Goal: Task Accomplishment & Management: Manage account settings

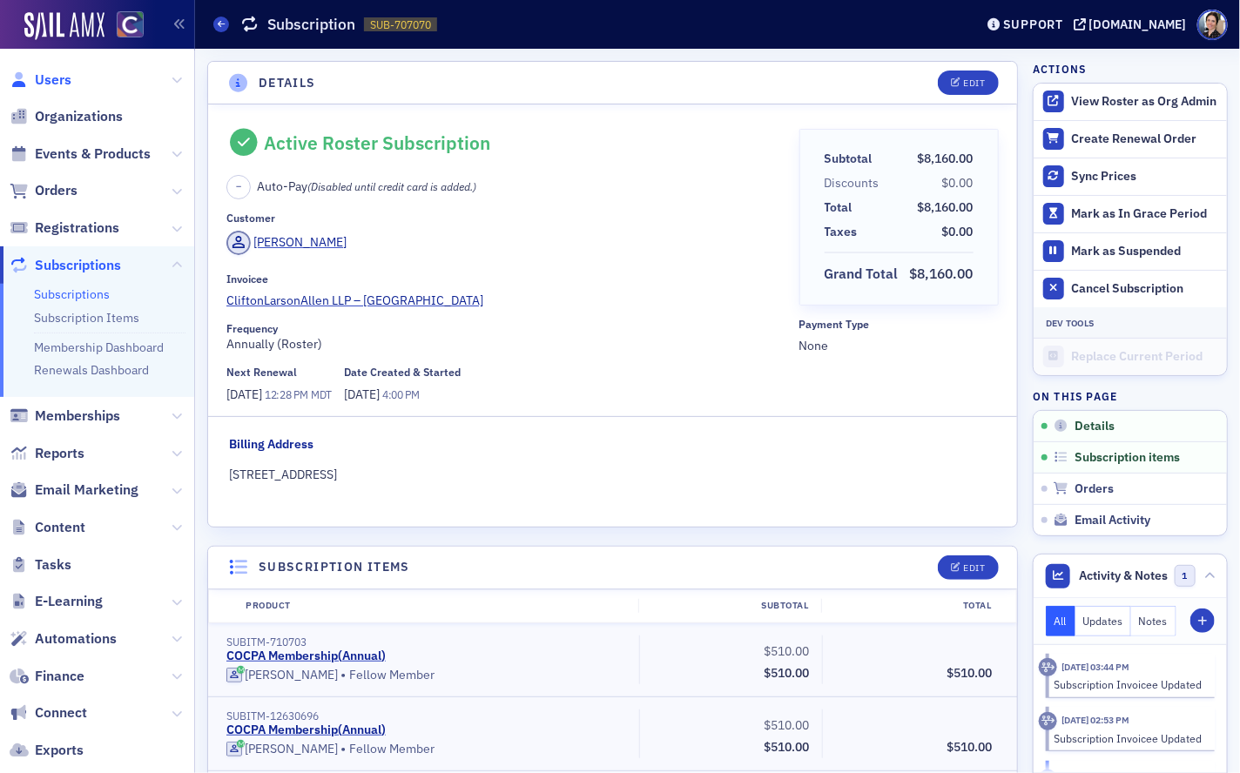
click at [59, 82] on span "Users" at bounding box center [53, 80] width 37 height 19
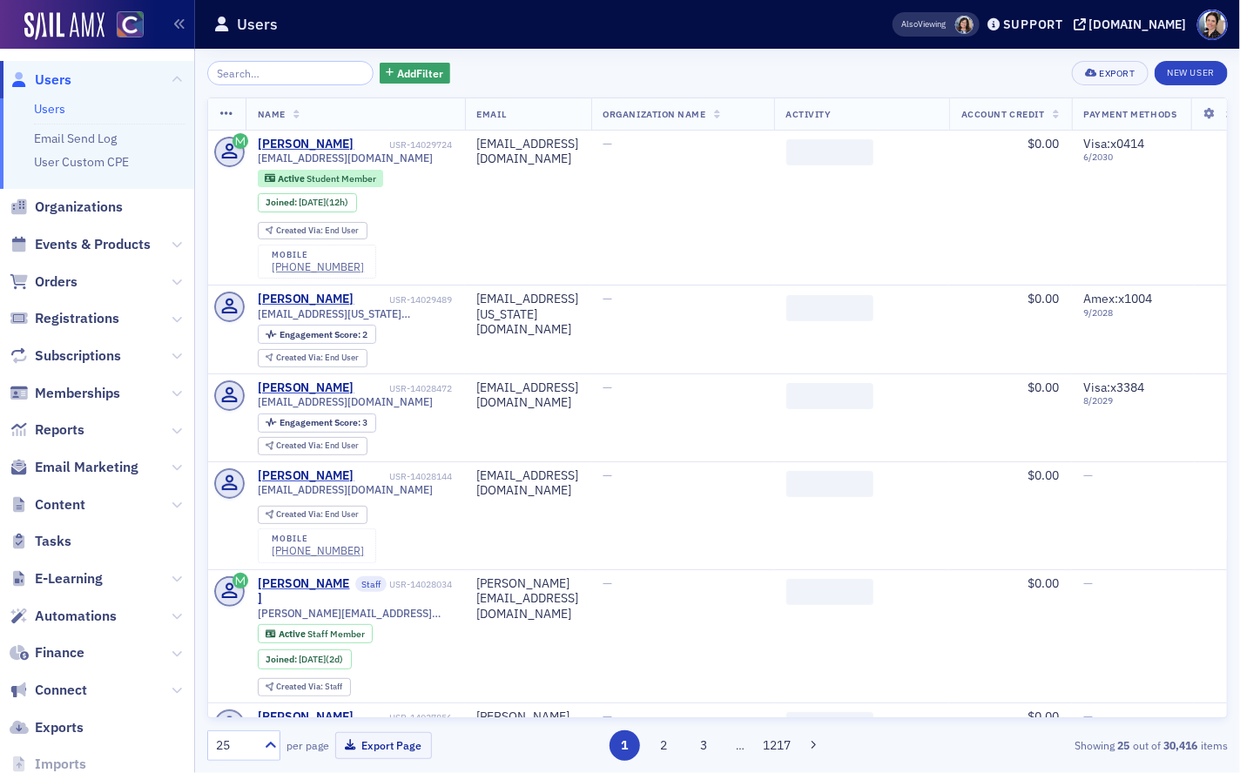
click at [259, 73] on input "search" at bounding box center [290, 73] width 166 height 24
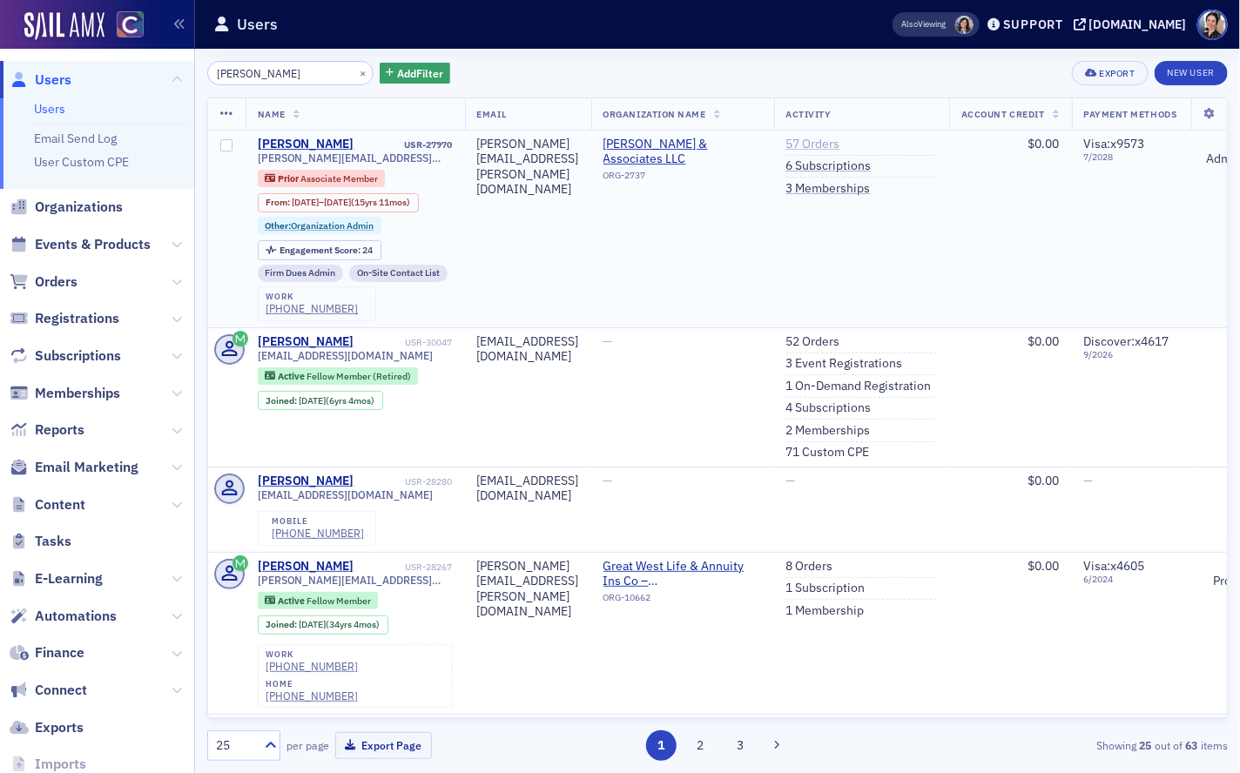
type input "donna beckum"
click at [841, 145] on link "57 Orders" at bounding box center [814, 145] width 54 height 16
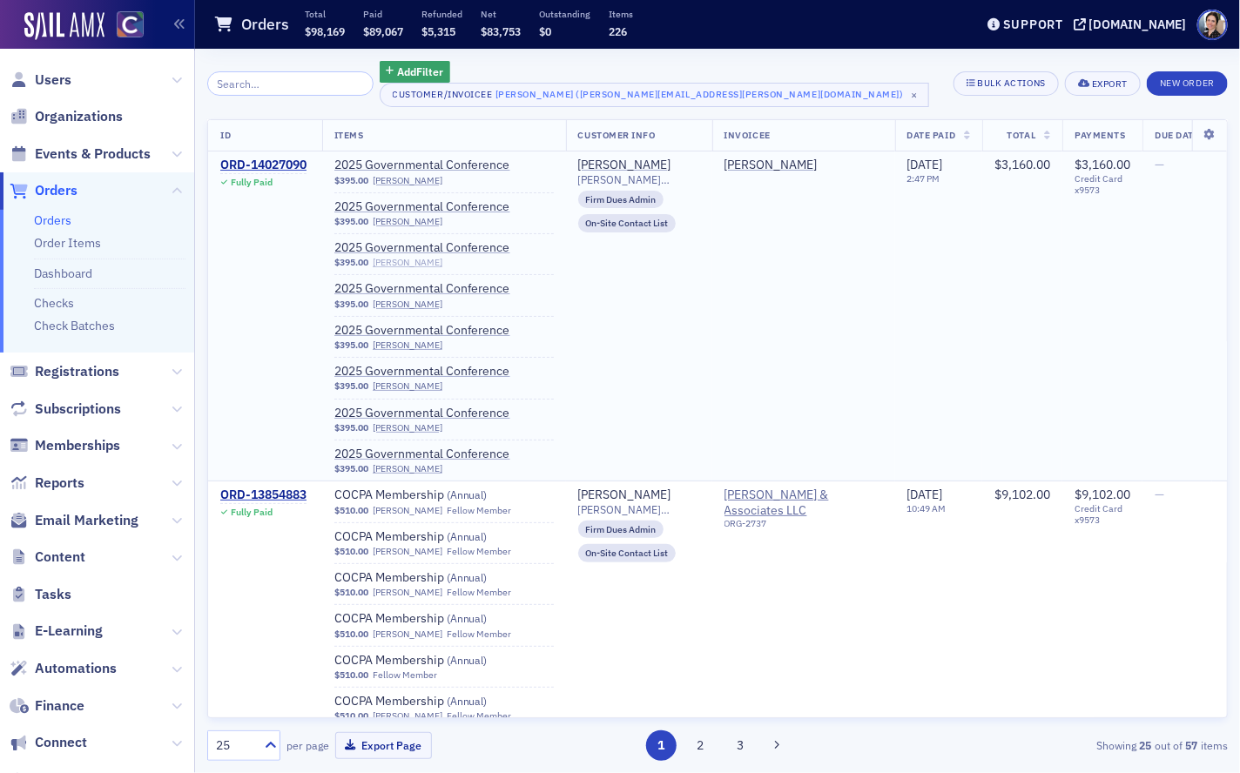
click at [400, 263] on link "[PERSON_NAME]" at bounding box center [408, 262] width 70 height 11
click at [294, 163] on div "ORD-14027090" at bounding box center [263, 166] width 86 height 16
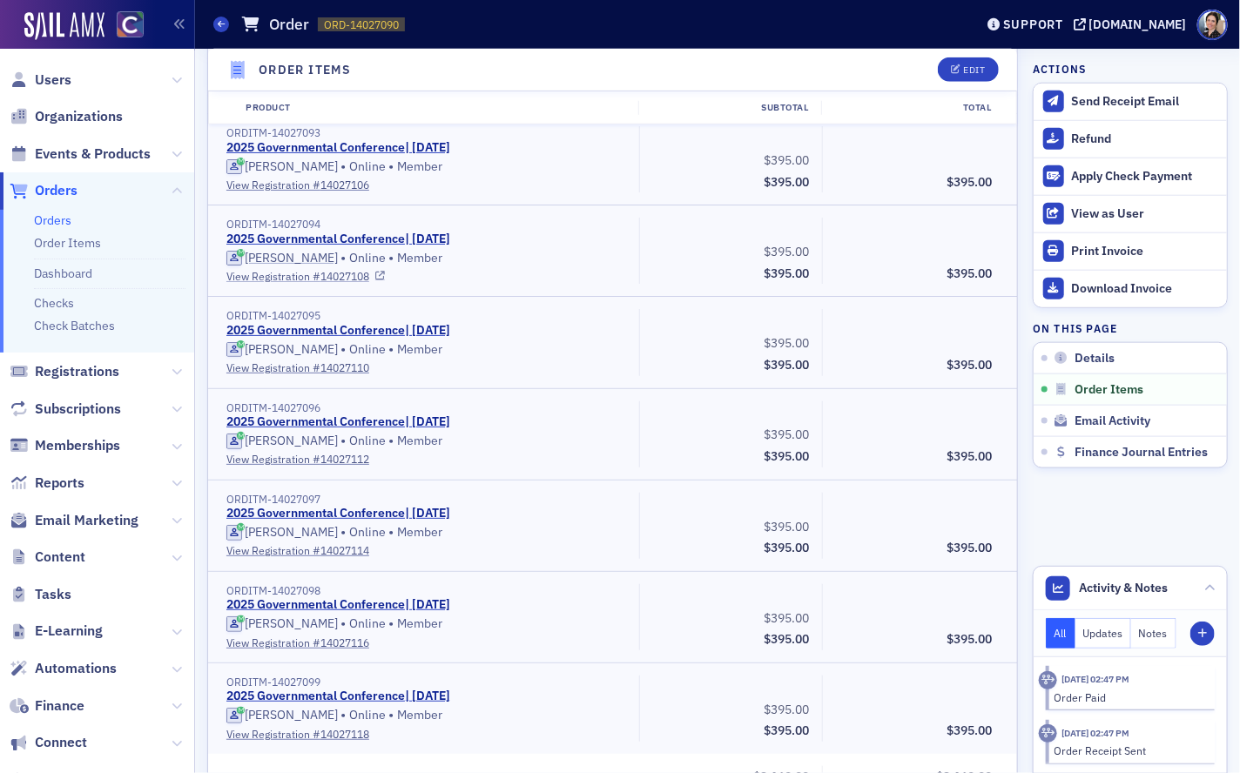
scroll to position [723, 0]
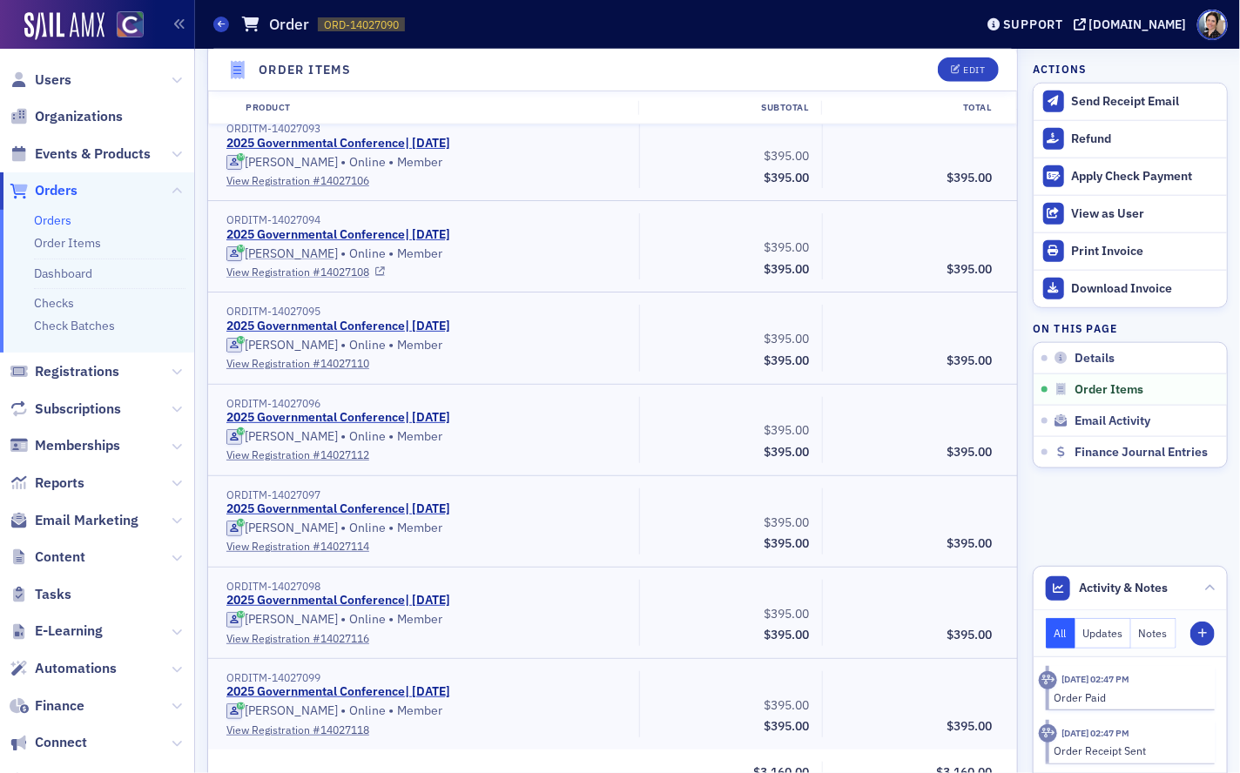
click at [287, 271] on link "View Registration # 14027108" at bounding box center [426, 272] width 401 height 16
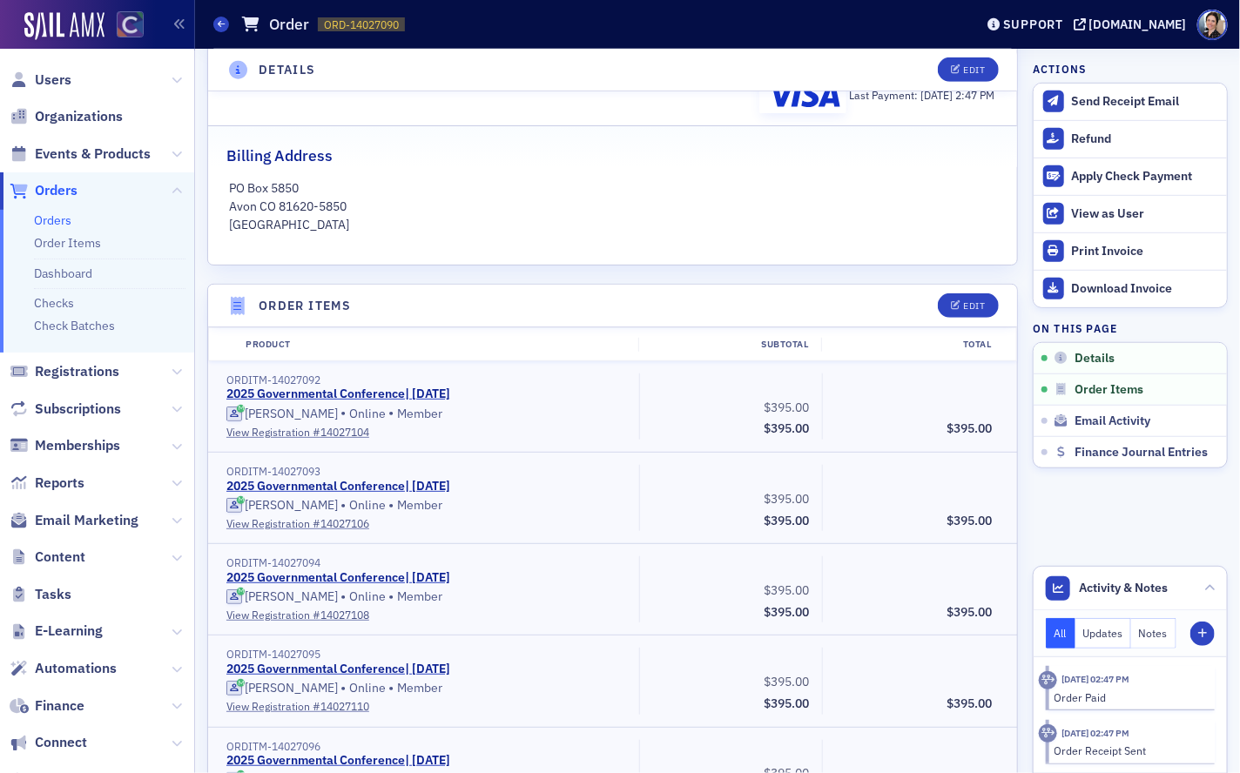
scroll to position [229, 0]
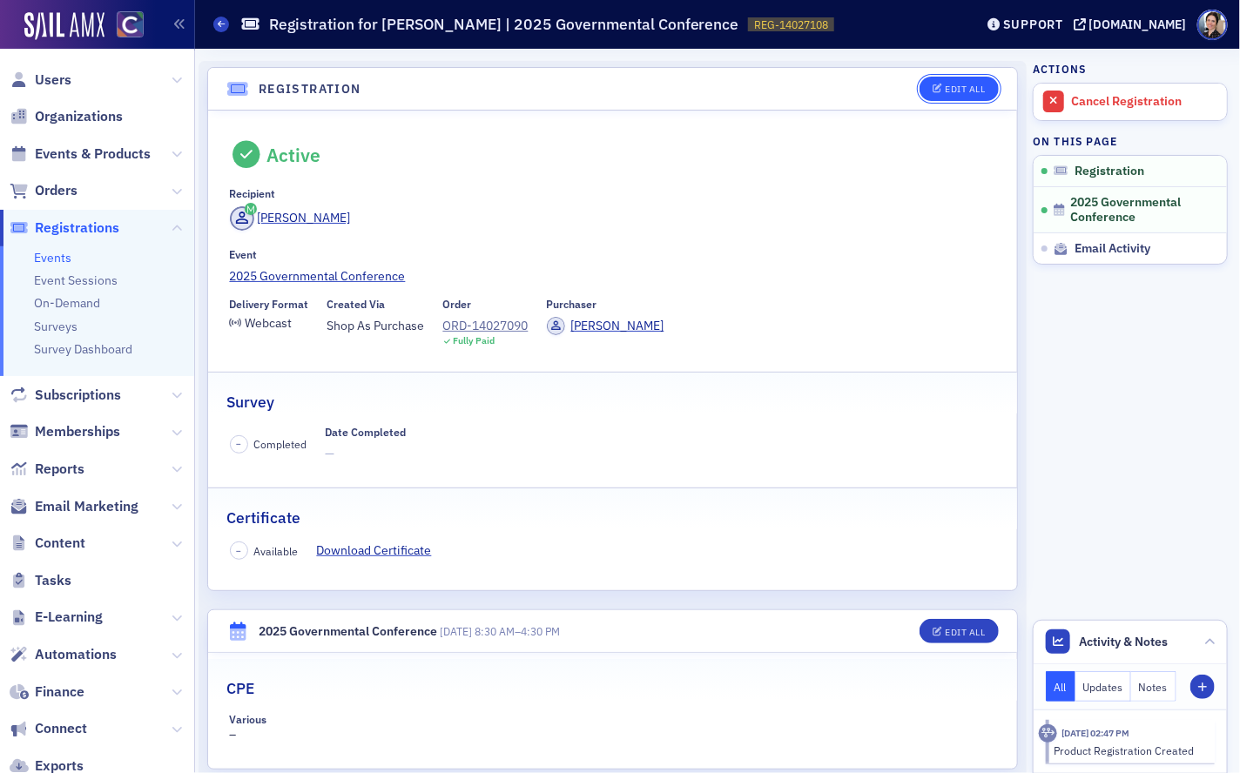
click at [967, 84] on div "Edit All" at bounding box center [965, 89] width 40 height 10
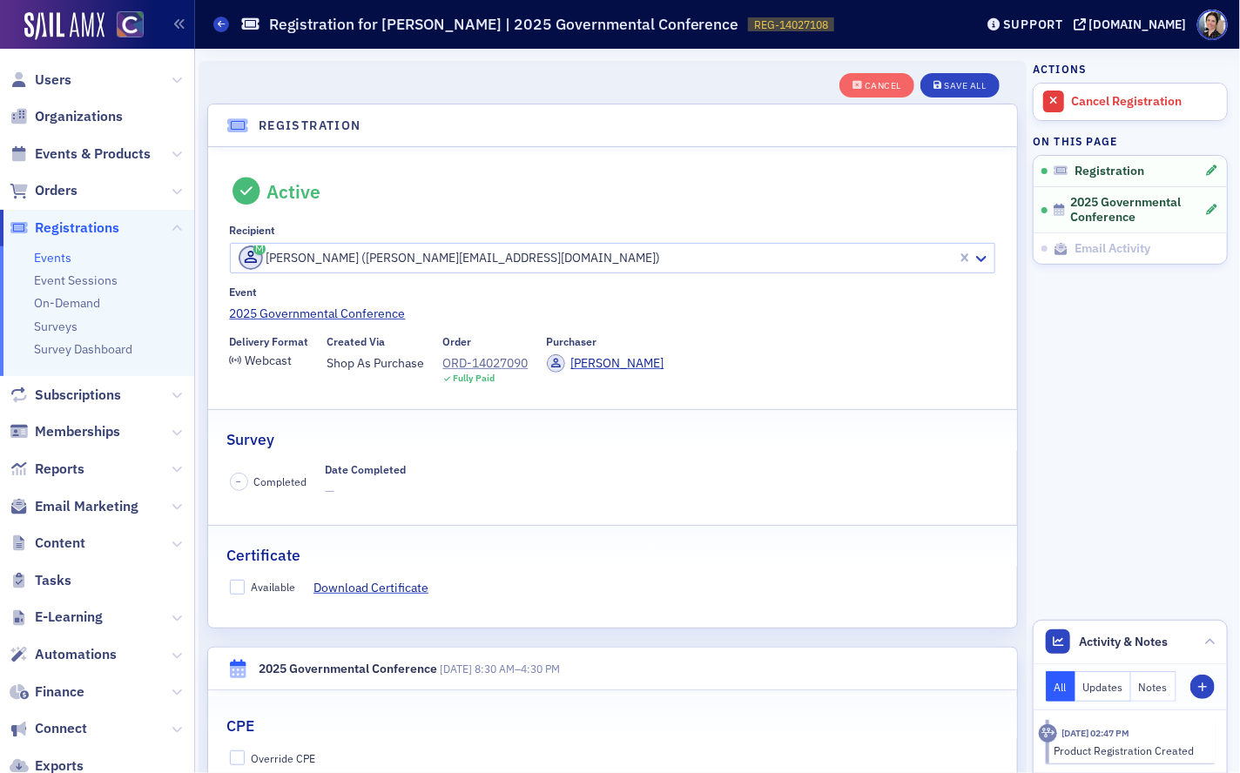
scroll to position [46, 0]
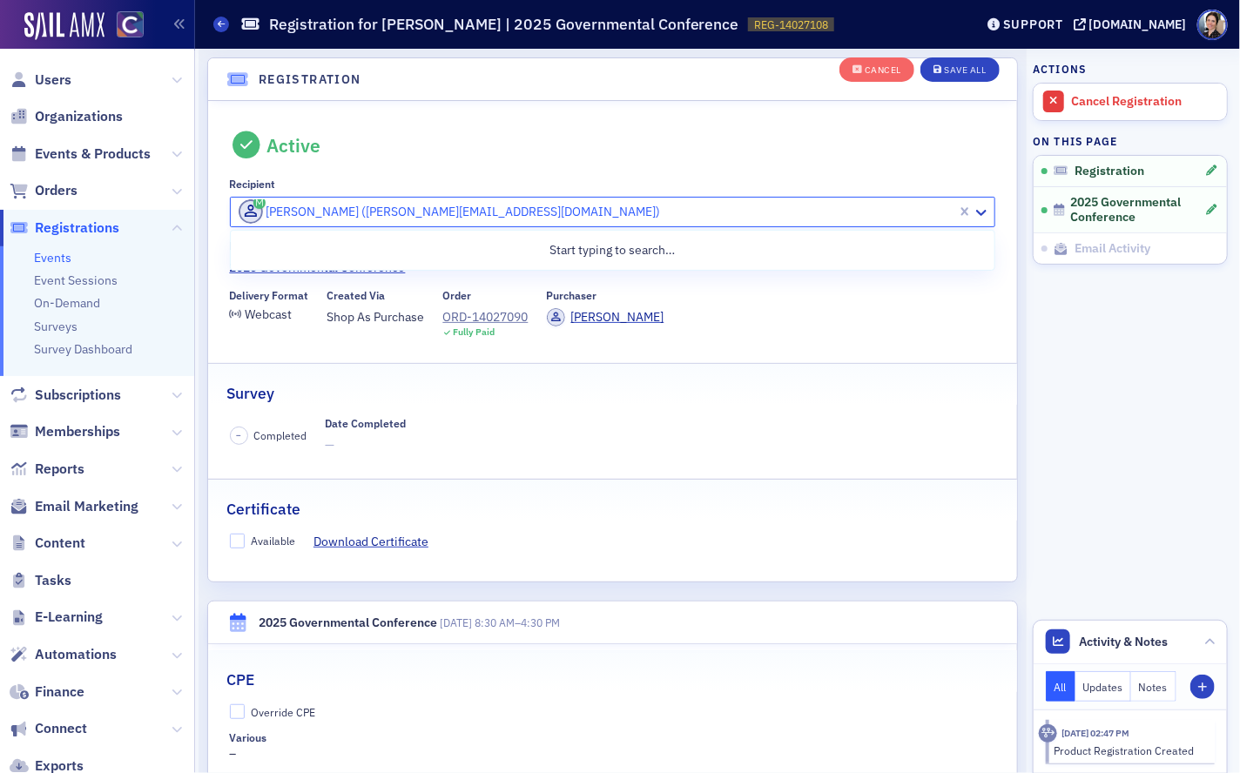
click at [590, 210] on div at bounding box center [596, 212] width 719 height 22
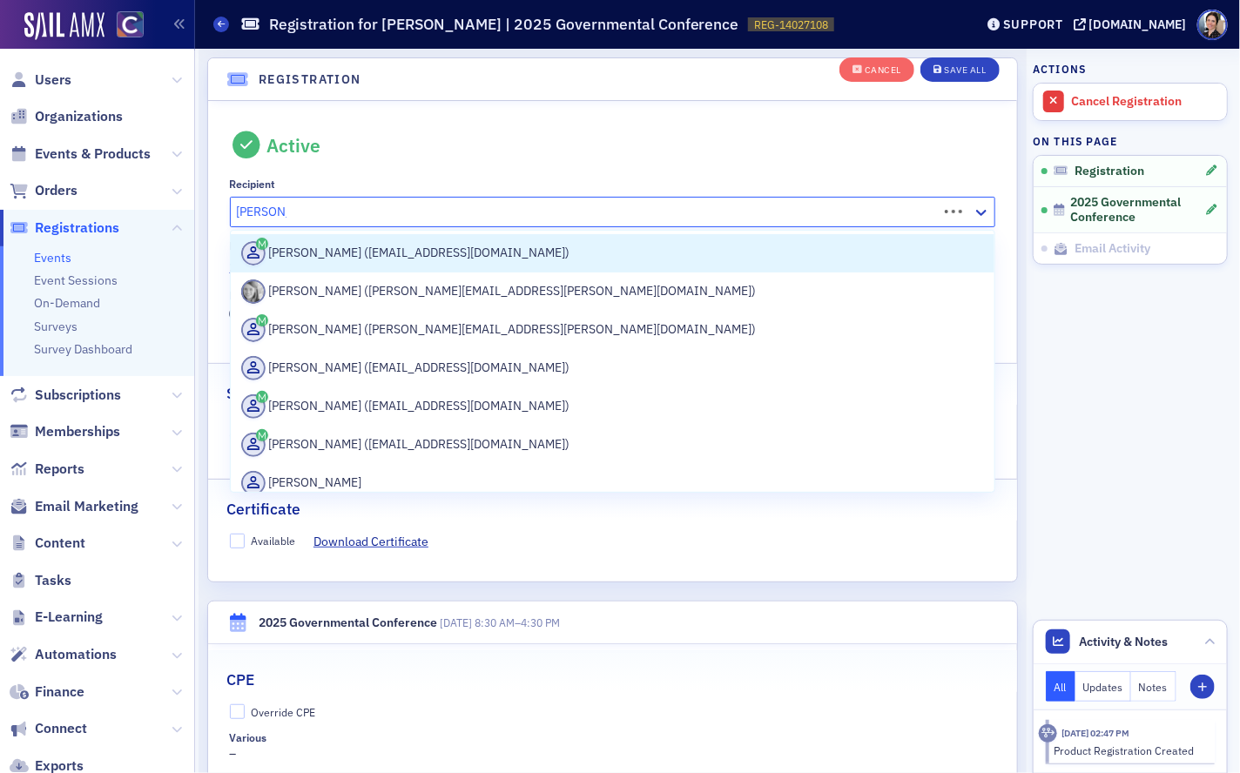
type input "rachel pier"
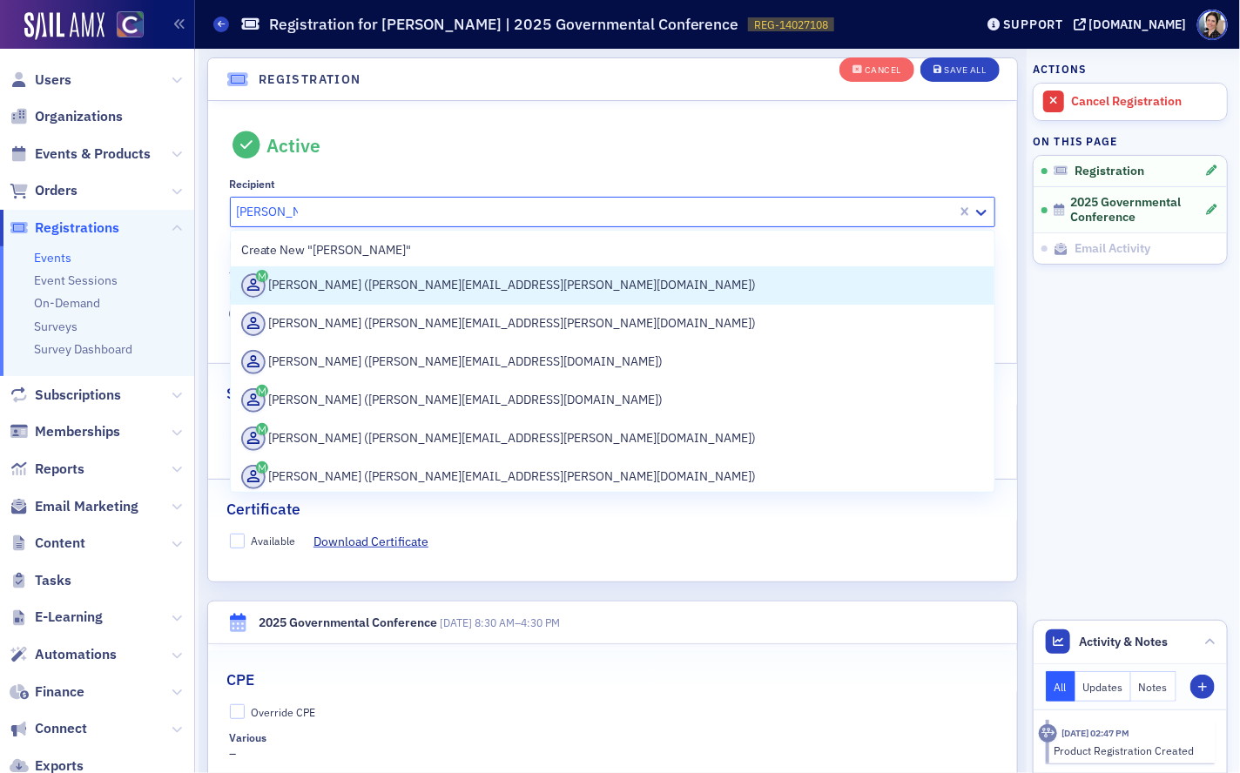
click at [498, 291] on div "Rachel Pierce (rachel.pierce@mcmahancpa.com)" at bounding box center [613, 286] width 744 height 24
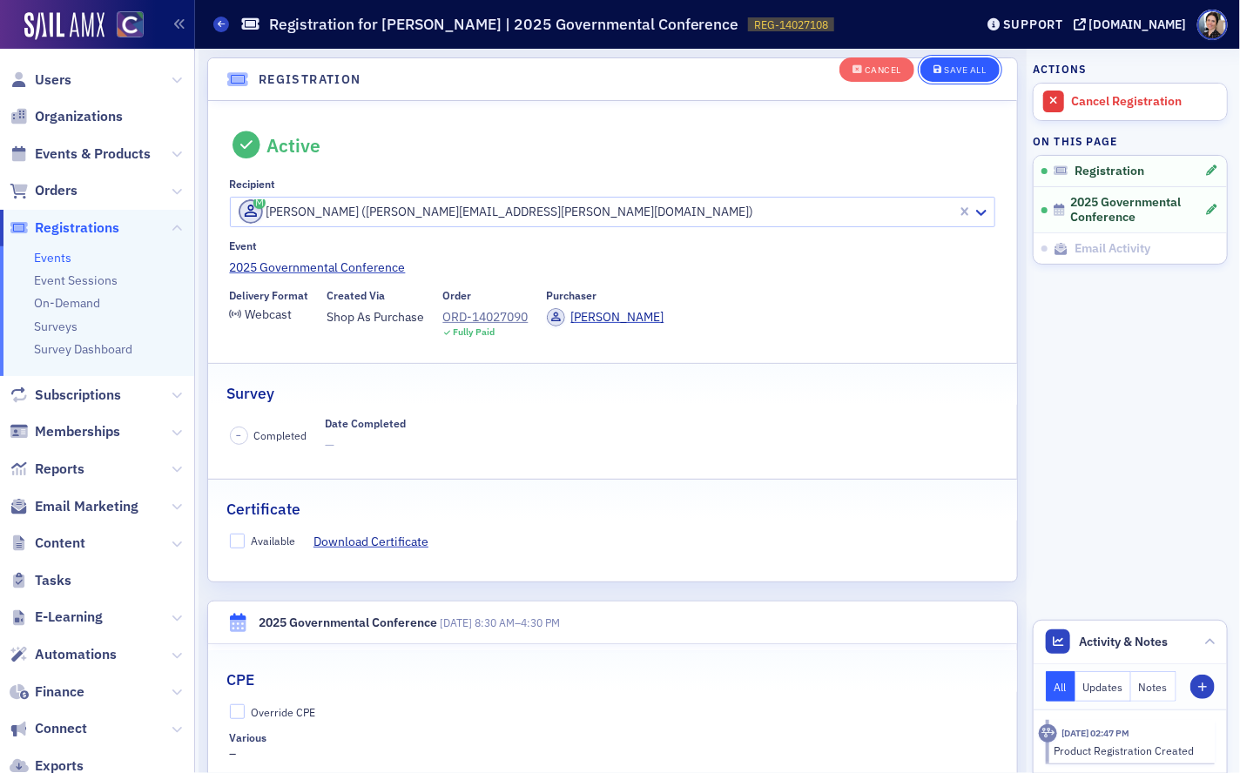
click at [963, 70] on div "Save All" at bounding box center [965, 71] width 42 height 10
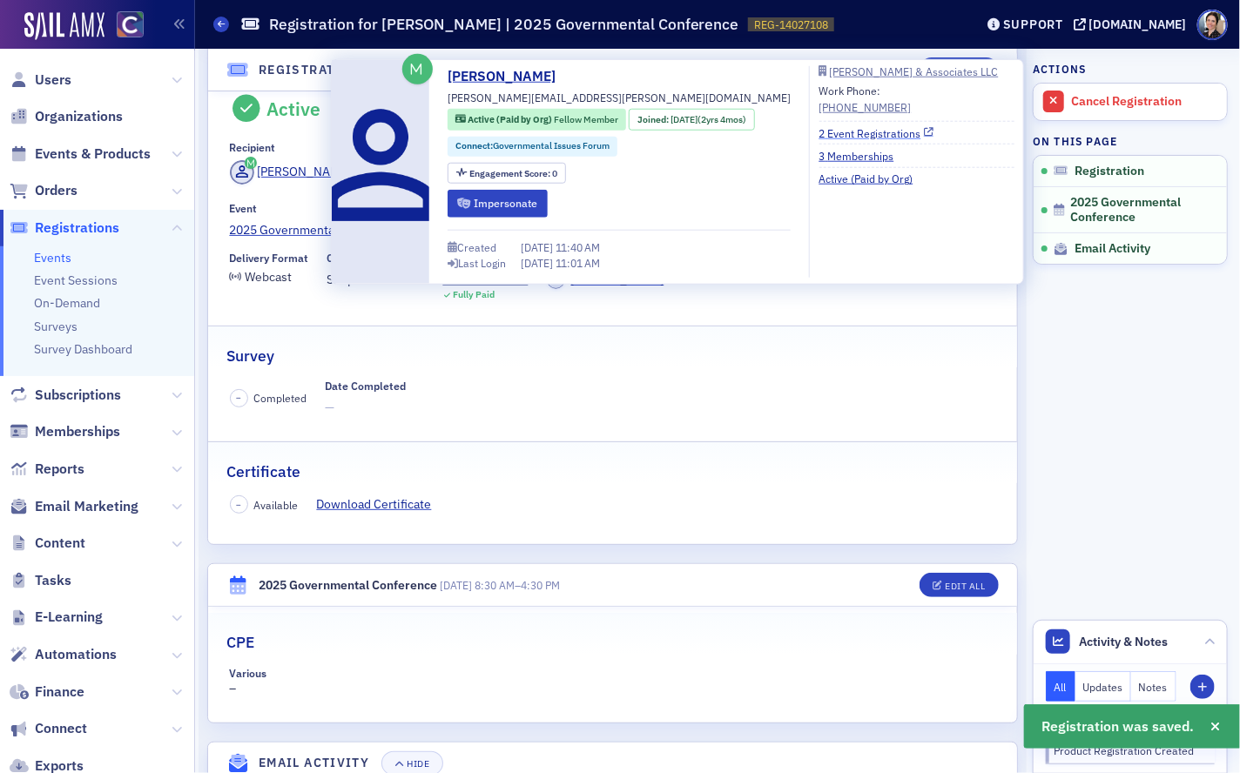
click at [857, 132] on link "2 Event Registrations" at bounding box center [877, 133] width 115 height 16
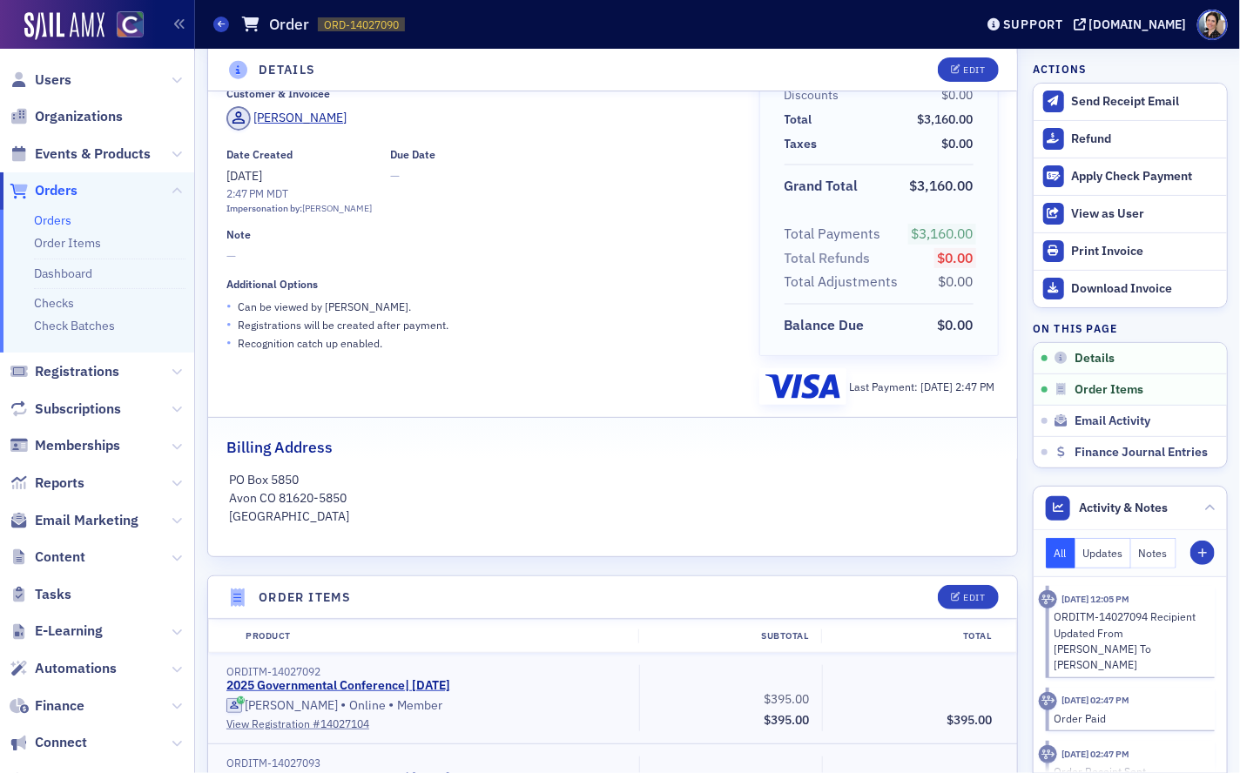
scroll to position [307, 0]
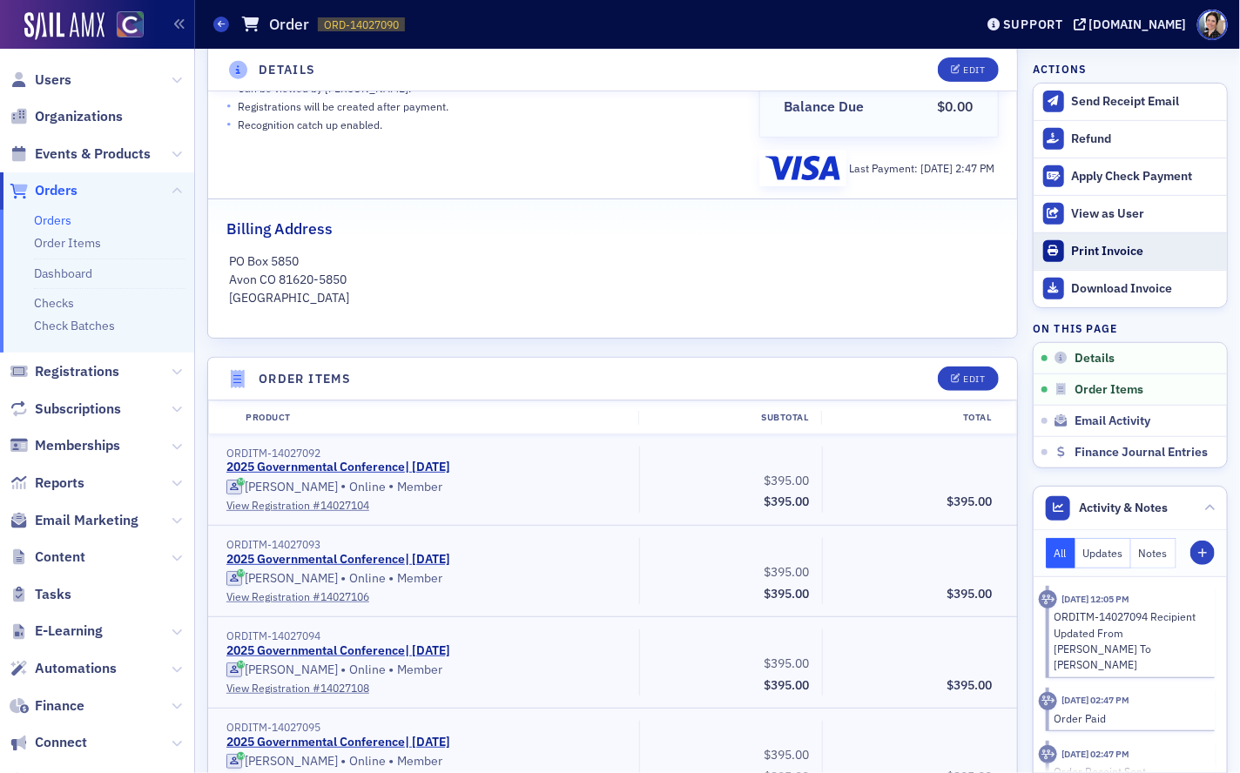
click at [1099, 248] on div "Print Invoice" at bounding box center [1145, 252] width 146 height 16
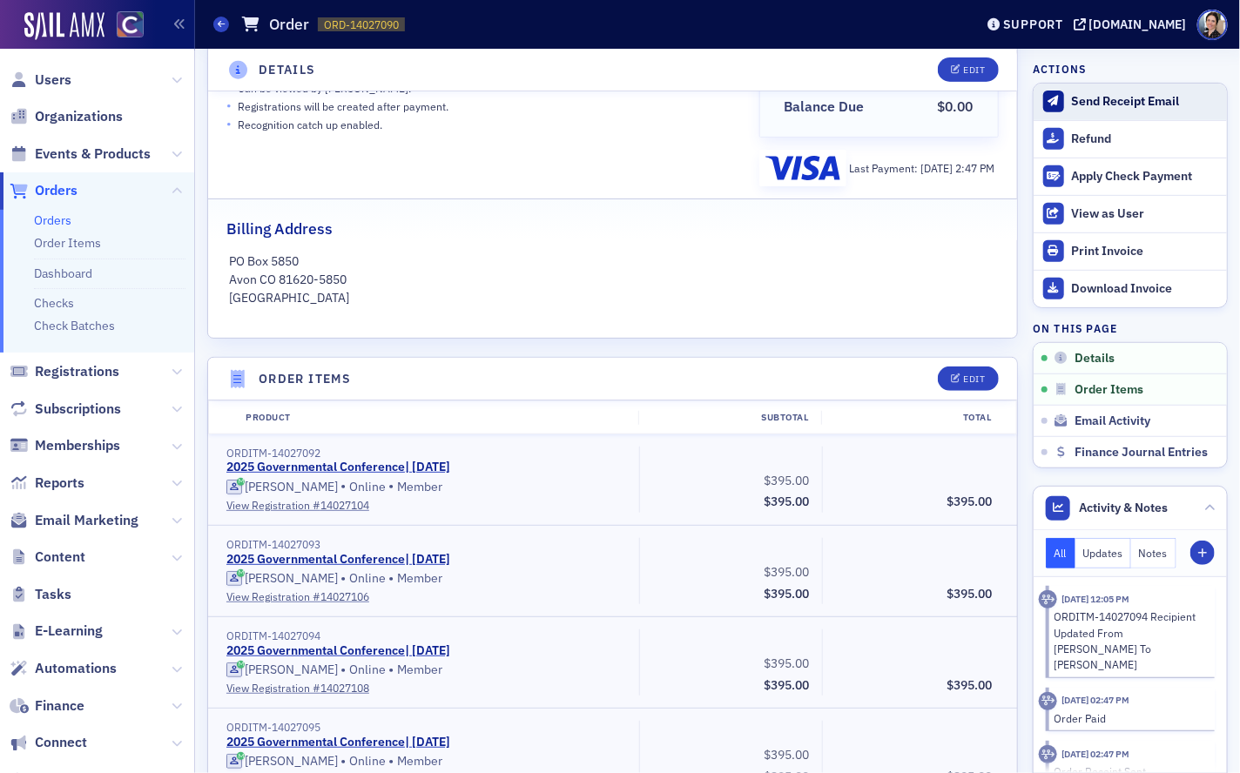
click at [1138, 100] on div "Send Receipt Email" at bounding box center [1145, 102] width 146 height 16
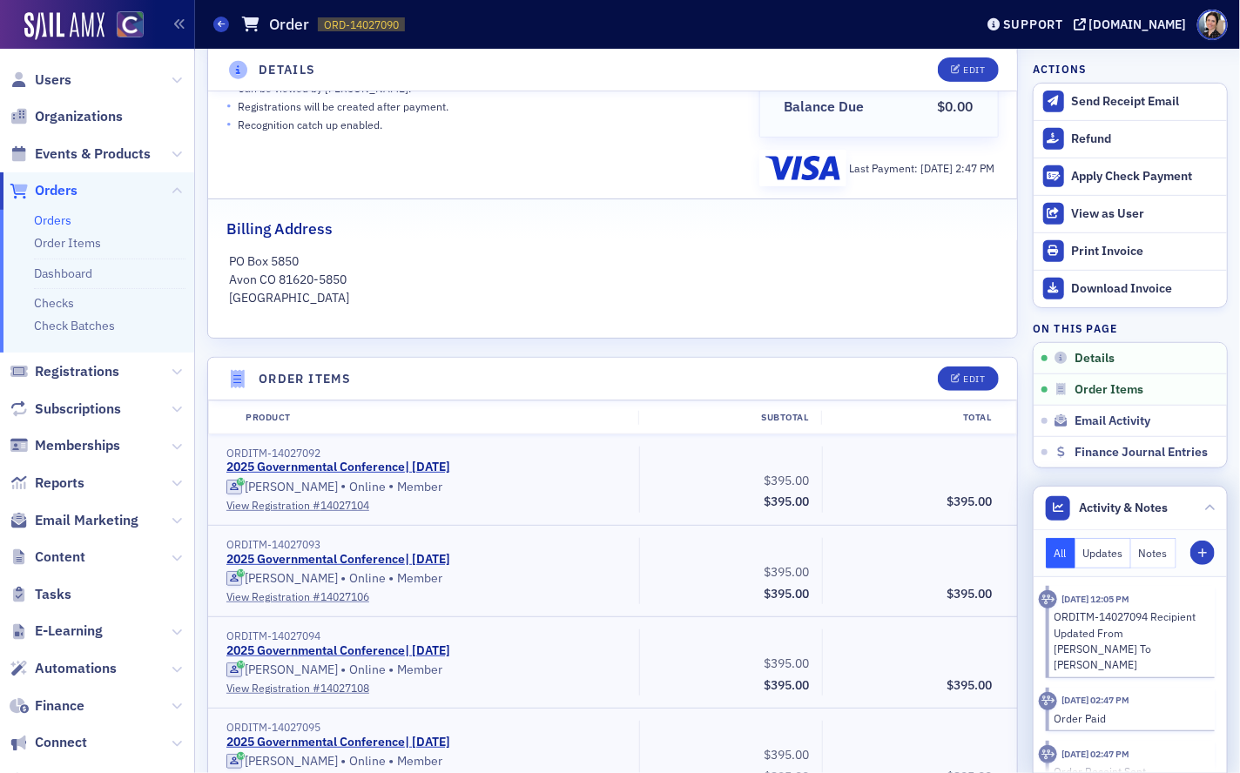
click at [1162, 557] on button "Notes" at bounding box center [1153, 553] width 45 height 30
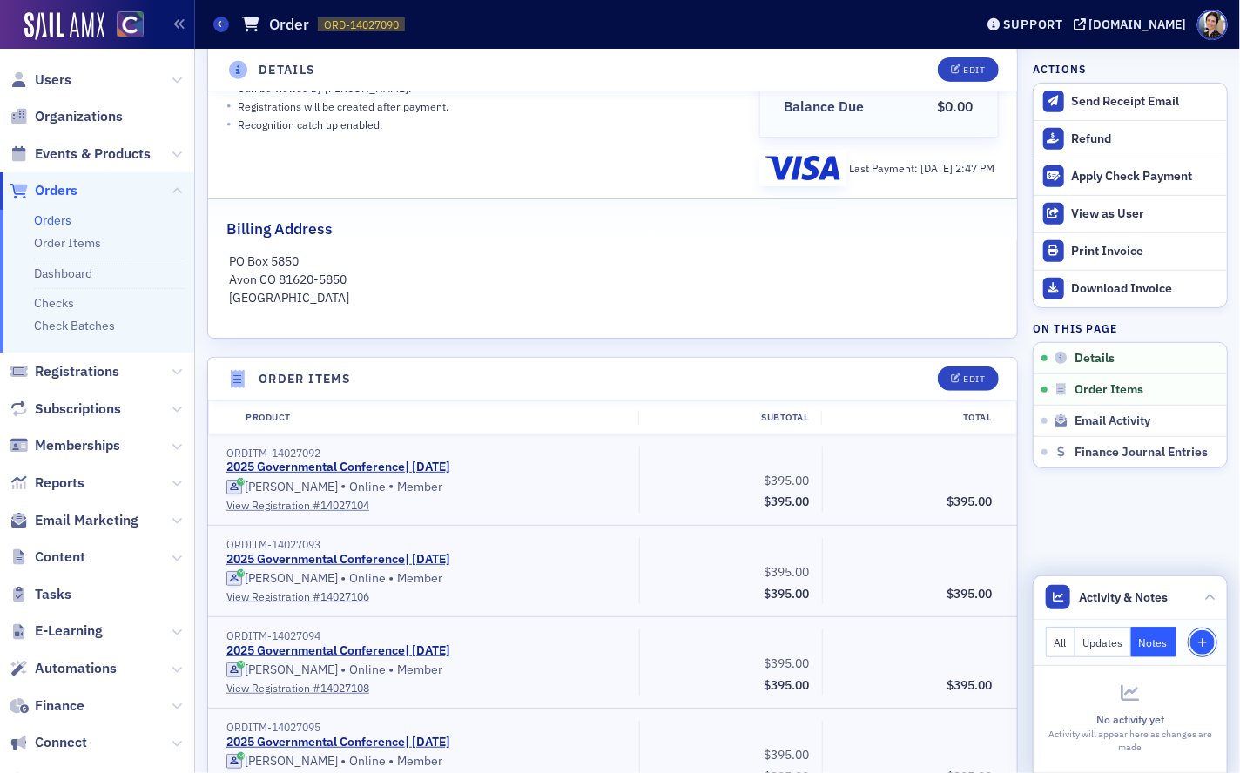
click at [1200, 643] on icon "button" at bounding box center [1203, 643] width 10 height 10
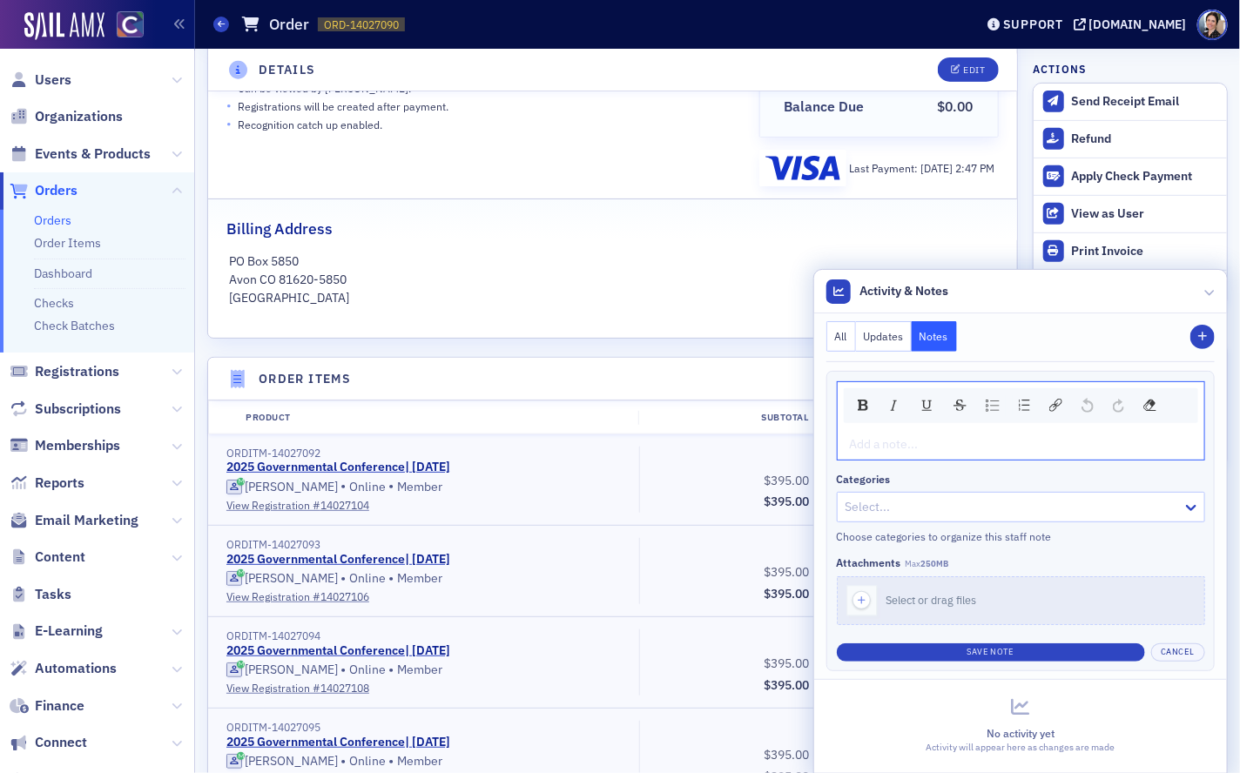
click at [911, 442] on div "rdw-editor" at bounding box center [1021, 445] width 341 height 18
click at [281, 684] on link "View Registration # 14027108" at bounding box center [426, 688] width 401 height 16
click at [894, 446] on div "rdw-editor" at bounding box center [1021, 445] width 341 height 18
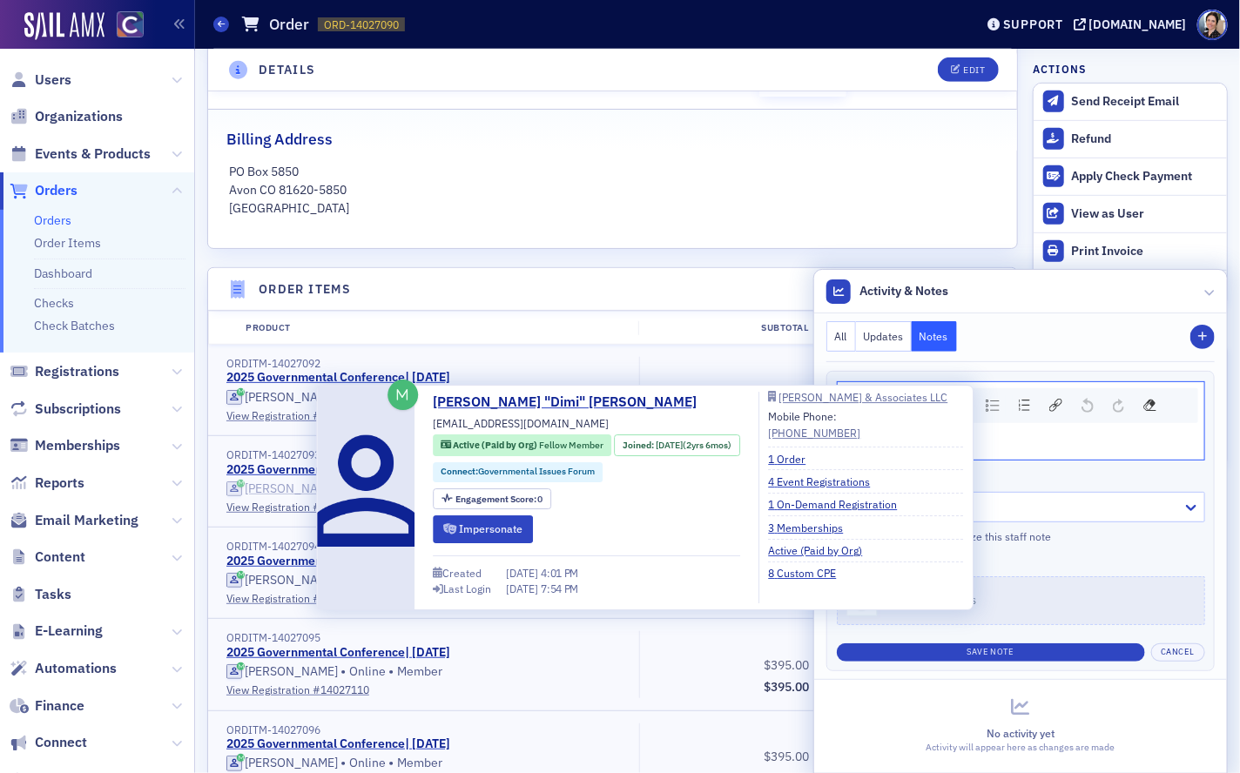
scroll to position [382, 0]
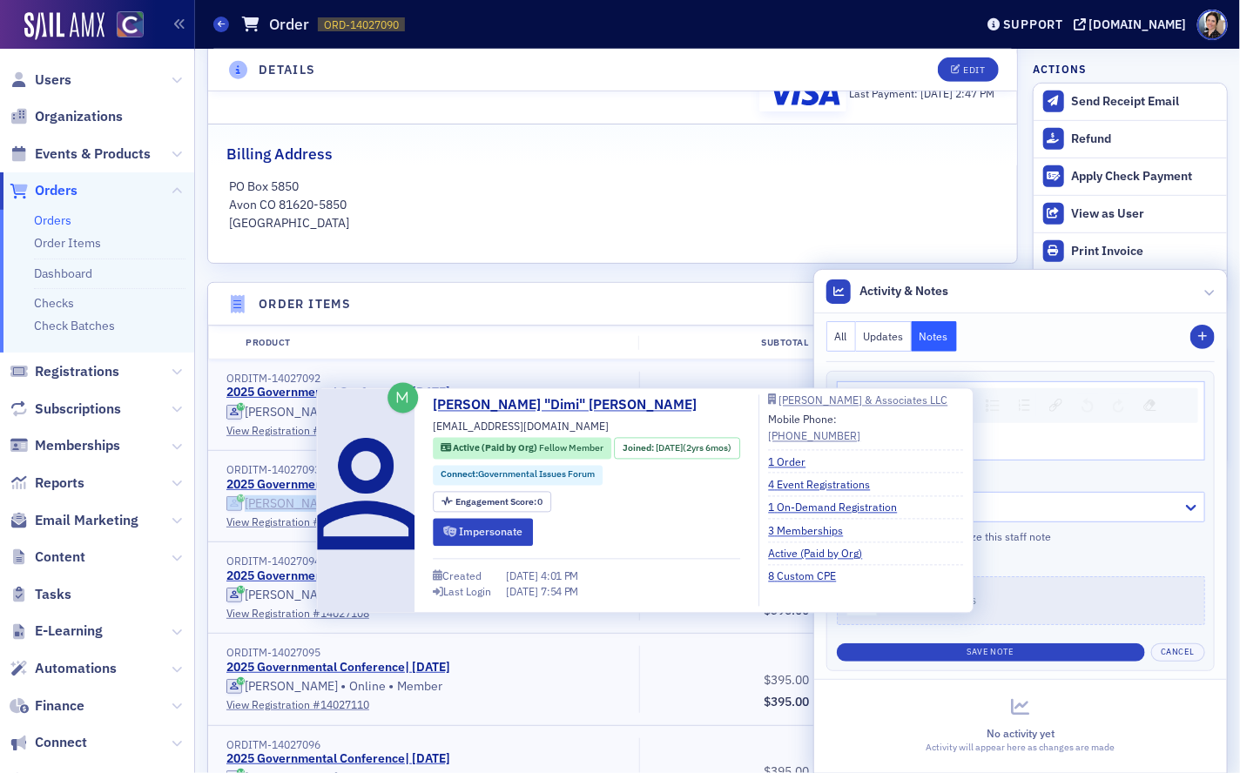
copy span "Dimi Negrete"
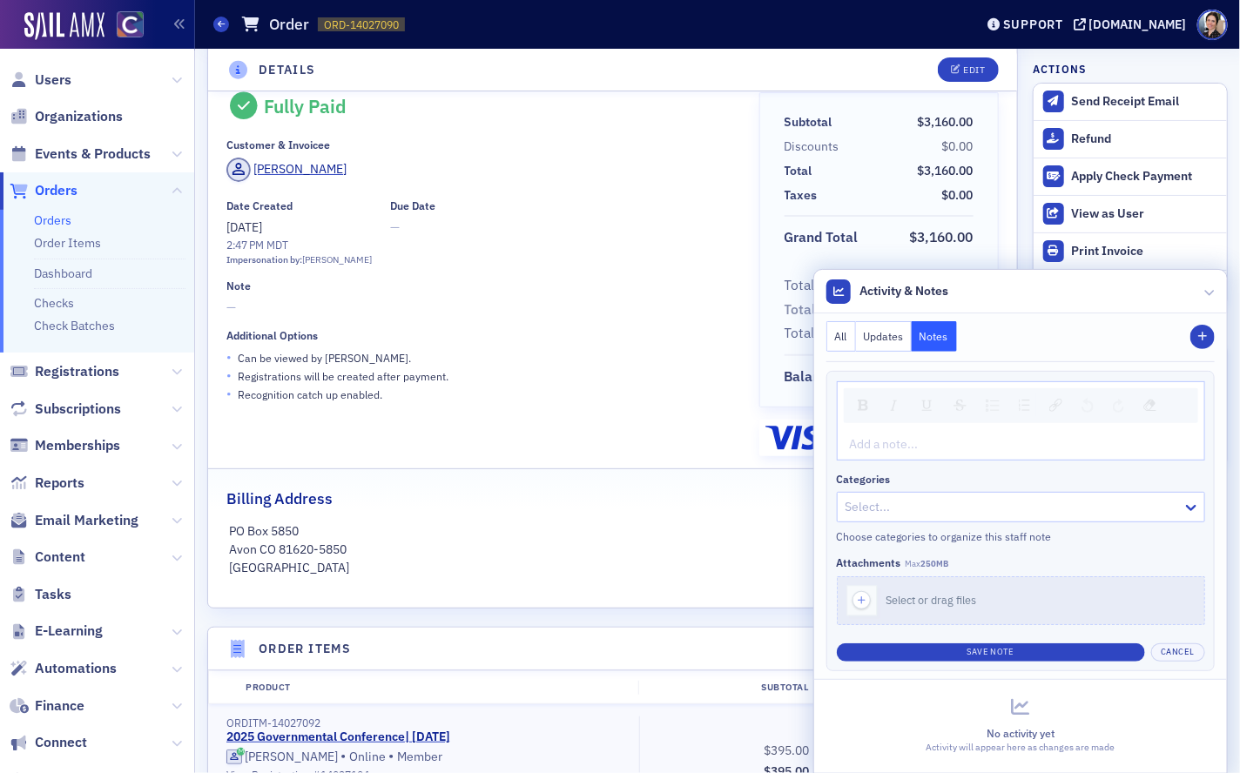
scroll to position [0, 0]
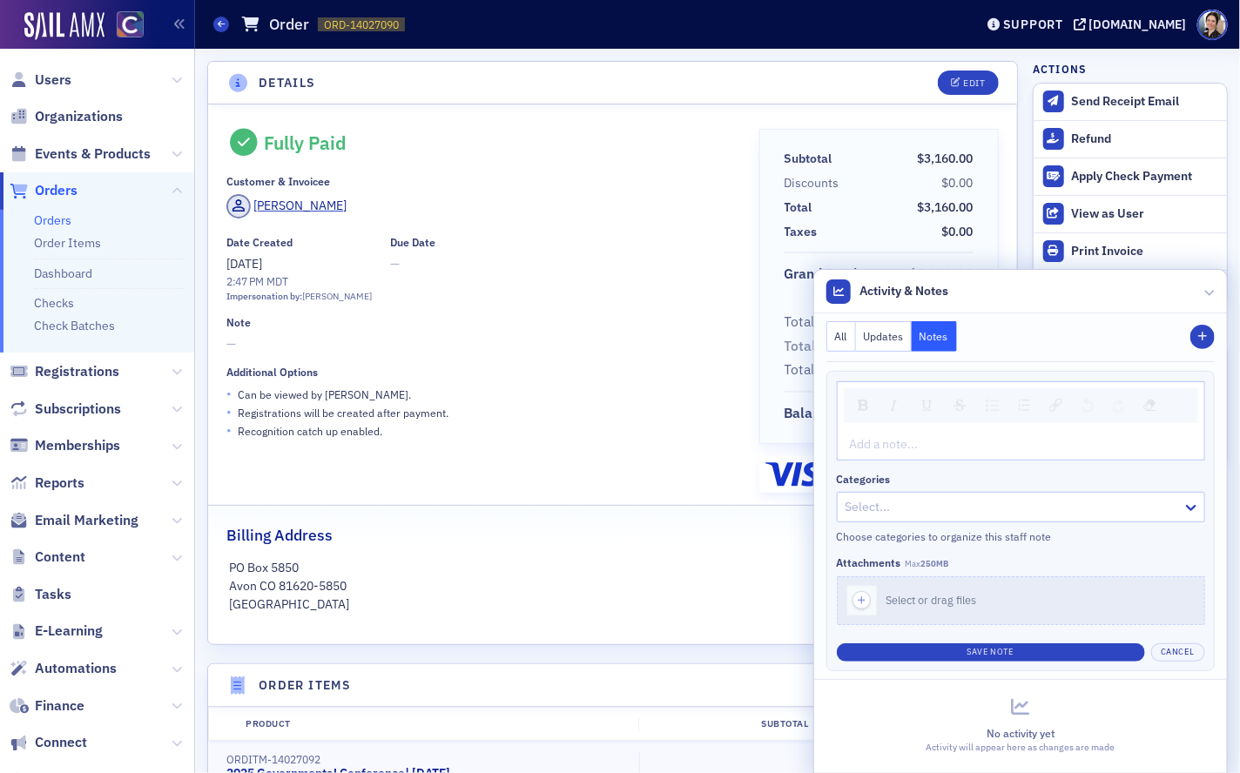
click at [914, 430] on div "Add a note..." at bounding box center [1021, 444] width 367 height 30
click at [881, 443] on div "rdw-editor" at bounding box center [1021, 445] width 341 height 18
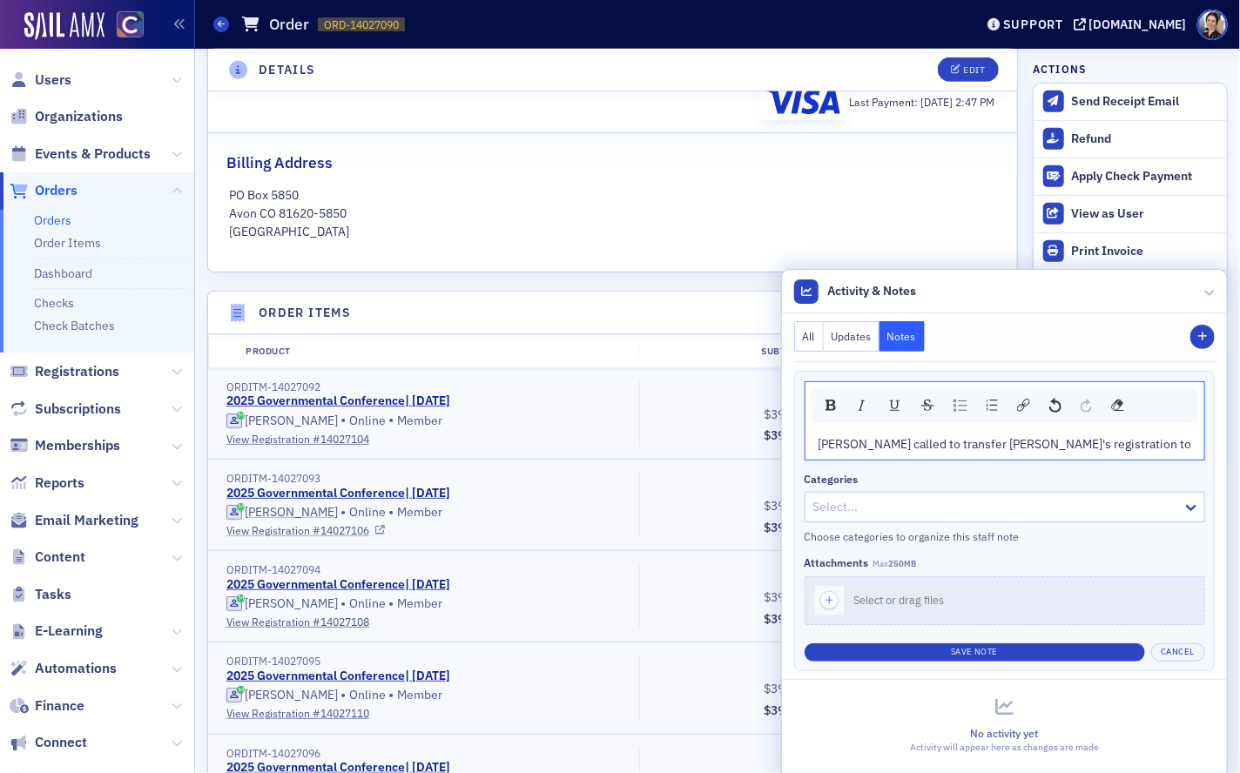
scroll to position [389, 0]
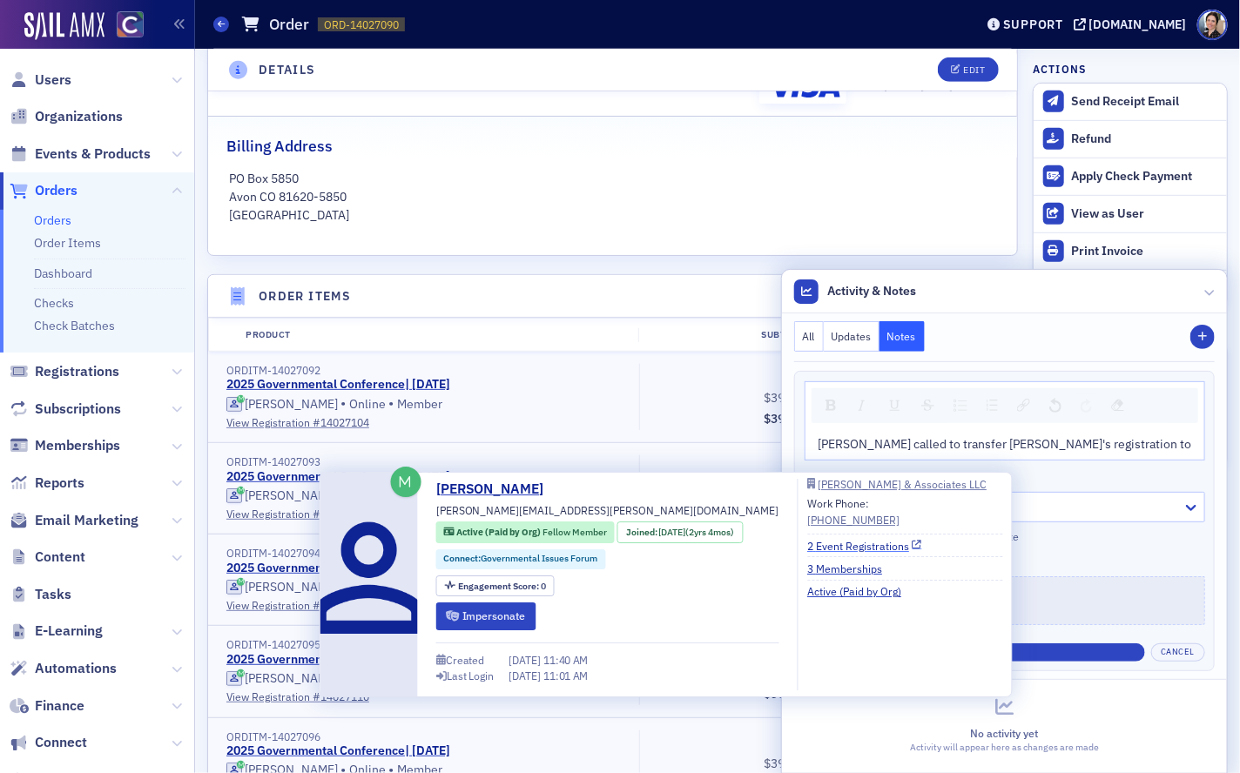
click at [829, 546] on link "2 Event Registrations" at bounding box center [864, 546] width 115 height 16
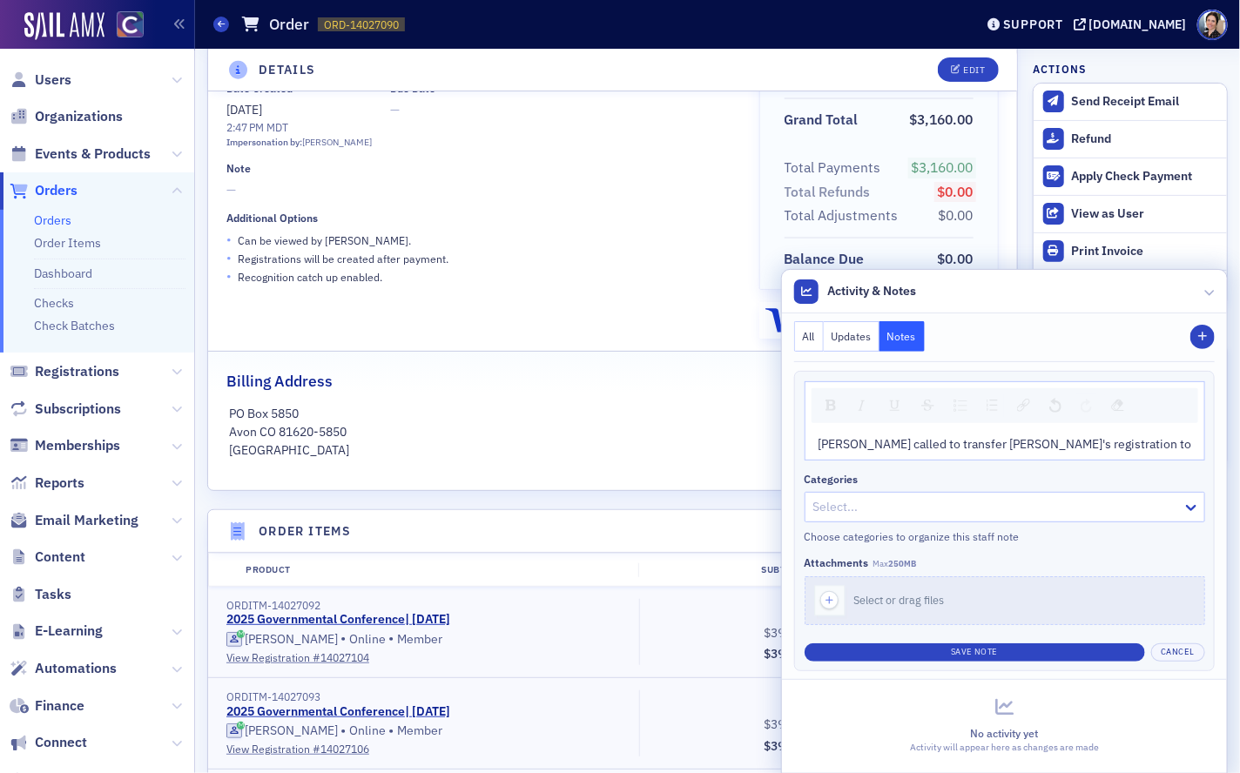
scroll to position [0, 0]
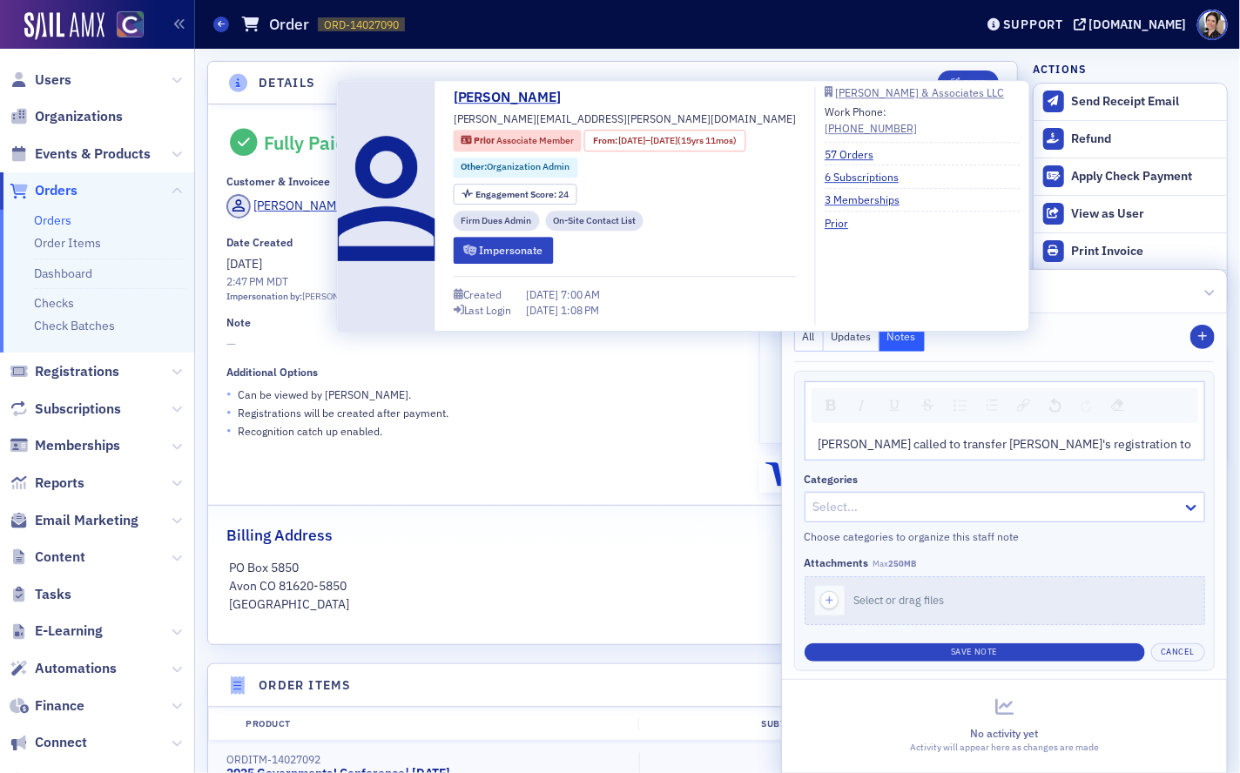
click at [919, 99] on div "McMahan & Associates LLC Work Phone: (970) 845-8800 57 Orders 6 Subscriptions 3…" at bounding box center [922, 159] width 195 height 144
click at [922, 92] on div "[PERSON_NAME] & Associates LLC" at bounding box center [919, 93] width 169 height 10
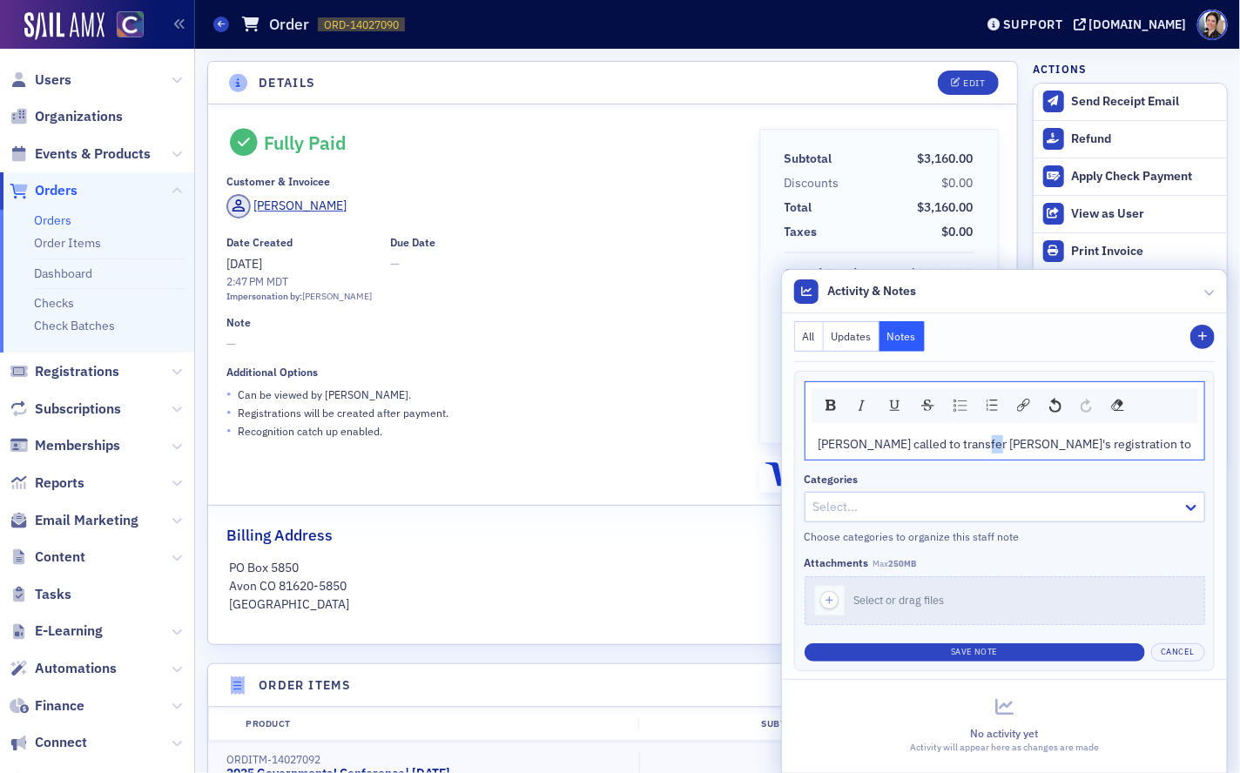
drag, startPoint x: 1009, startPoint y: 445, endPoint x: 1018, endPoint y: 444, distance: 9.6
click at [1018, 444] on span "Donna called to transfer Dan's registration to" at bounding box center [1006, 444] width 374 height 16
click at [1162, 448] on div "Donna called to transfer Dan Cudahy's registration to" at bounding box center [1010, 445] width 365 height 18
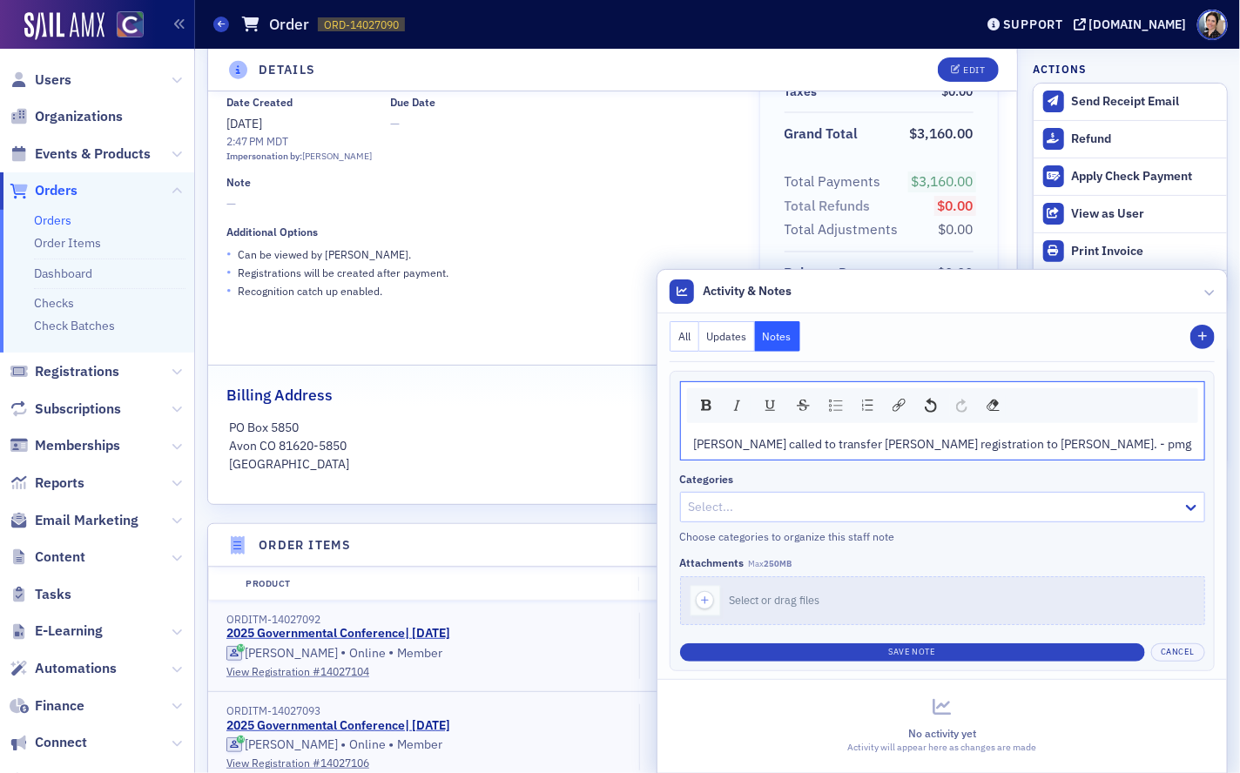
scroll to position [142, 0]
click at [1064, 446] on span "Donna called to transfer Dan Cudahy's registration to Rachel Pierce. - pmg" at bounding box center [943, 444] width 498 height 16
click at [1000, 447] on span "Donna called to transfer Dan Cudahy's registration to Rachel Pierce. - pmg" at bounding box center [943, 444] width 498 height 16
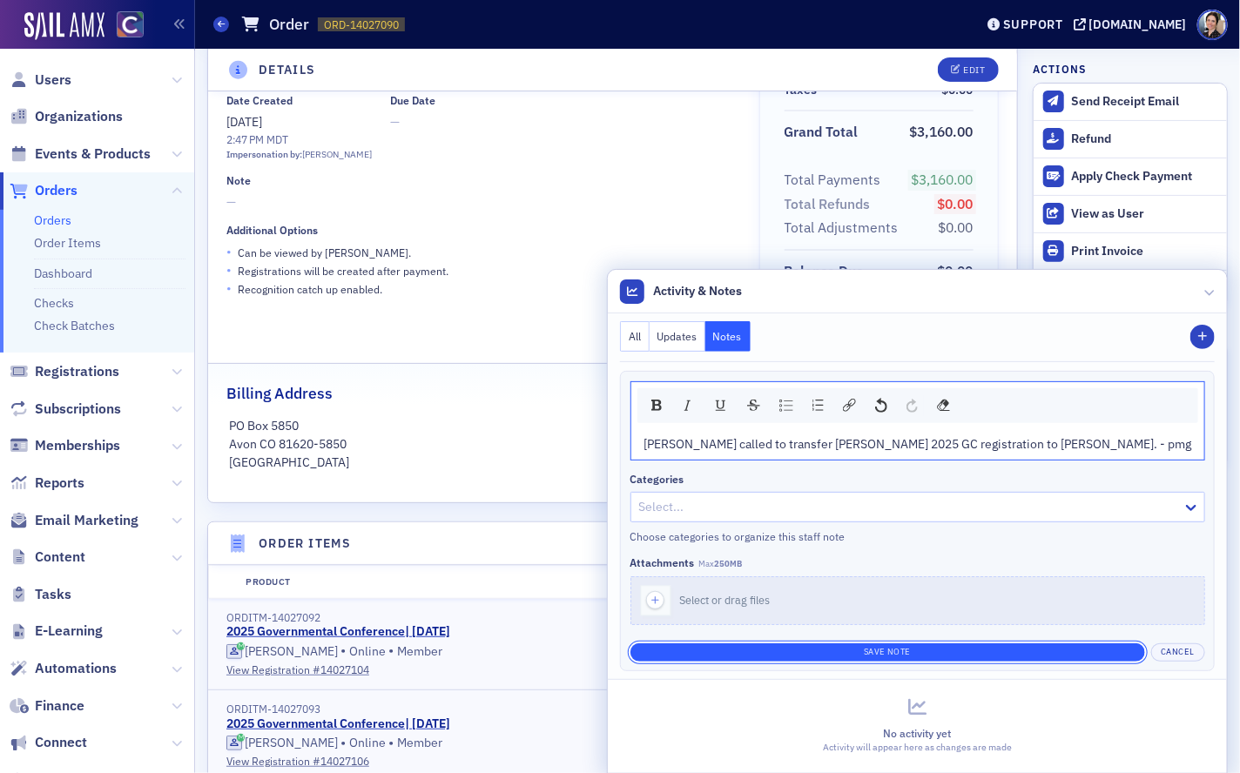
click at [942, 655] on button "Save Note" at bounding box center [888, 653] width 515 height 18
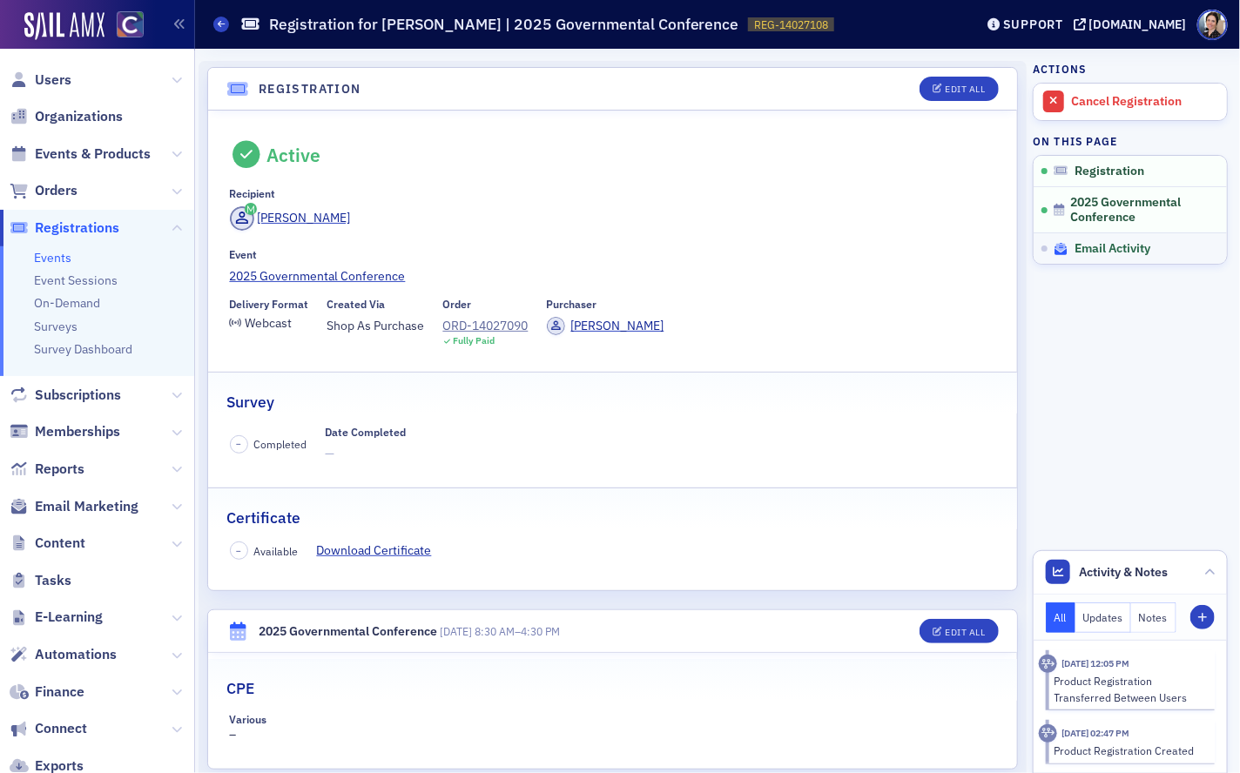
click at [1125, 245] on span "Email Activity" at bounding box center [1113, 249] width 76 height 16
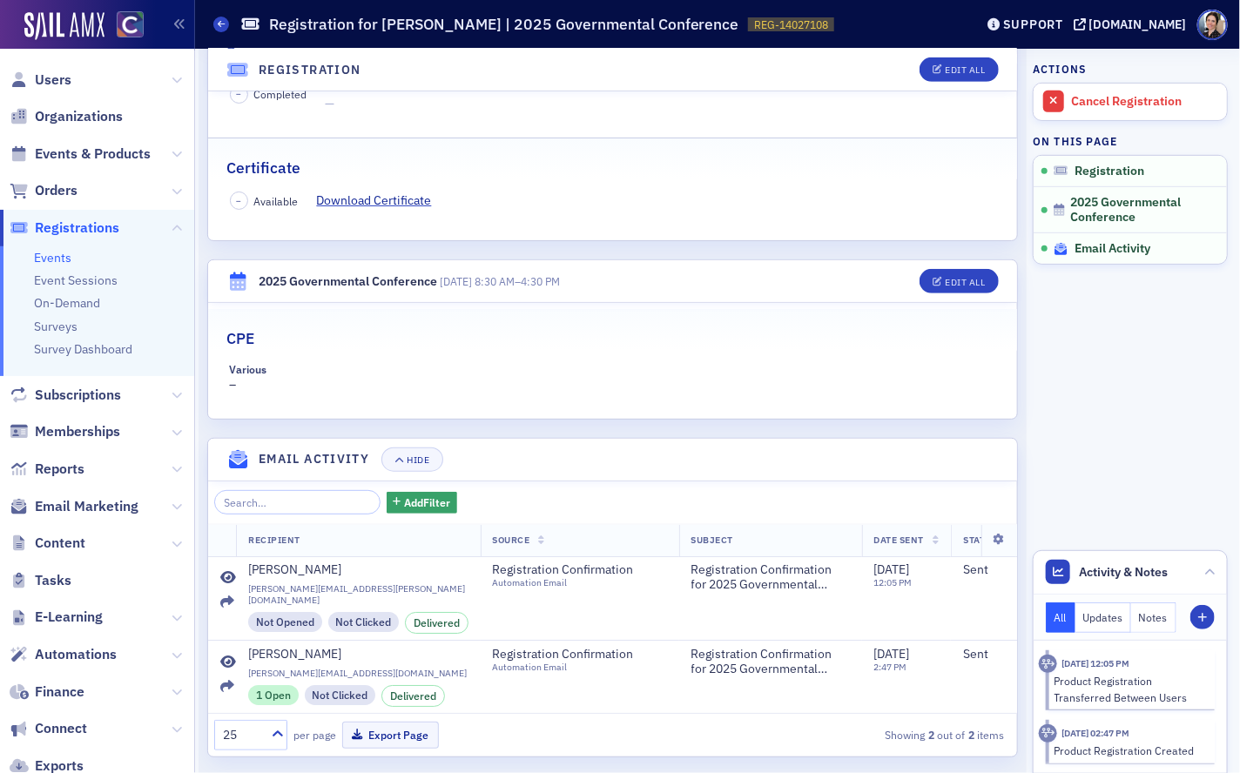
scroll to position [361, 0]
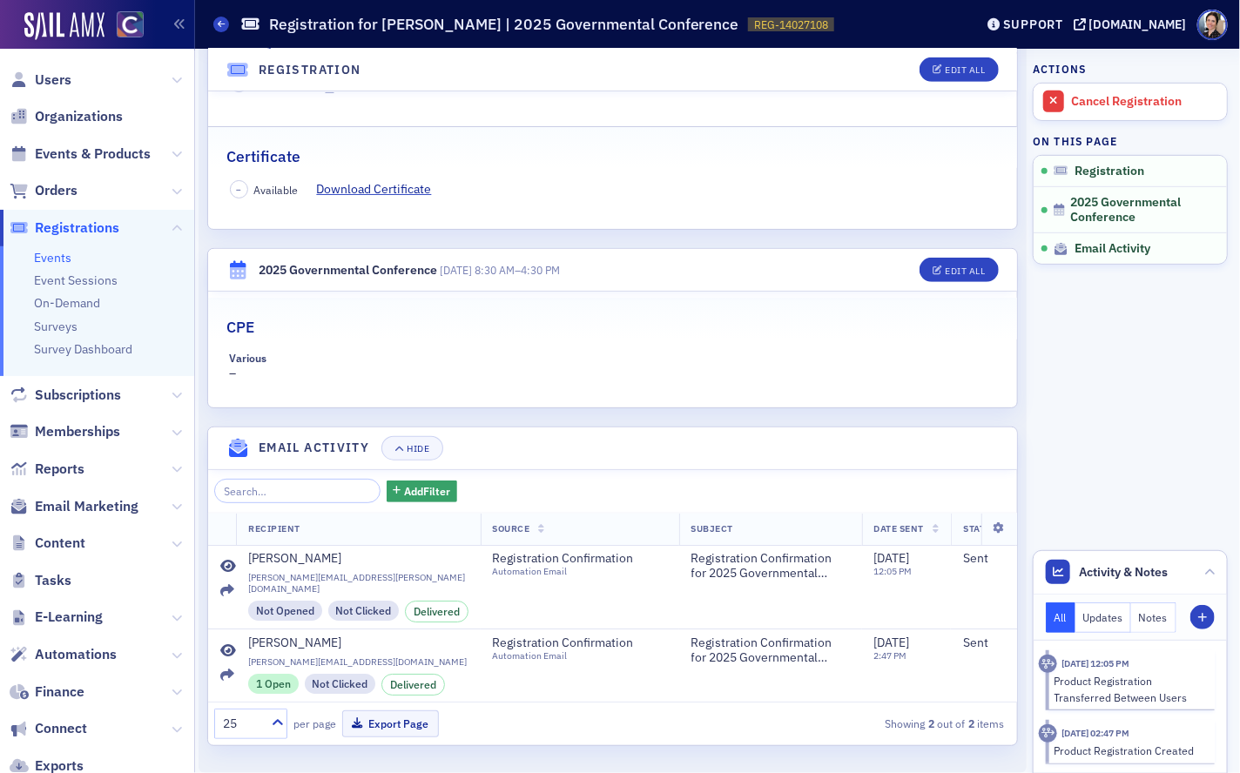
click at [80, 81] on span "Users" at bounding box center [97, 79] width 194 height 37
drag, startPoint x: 44, startPoint y: 77, endPoint x: 71, endPoint y: 78, distance: 27.0
click at [44, 77] on span "Users" at bounding box center [53, 80] width 37 height 19
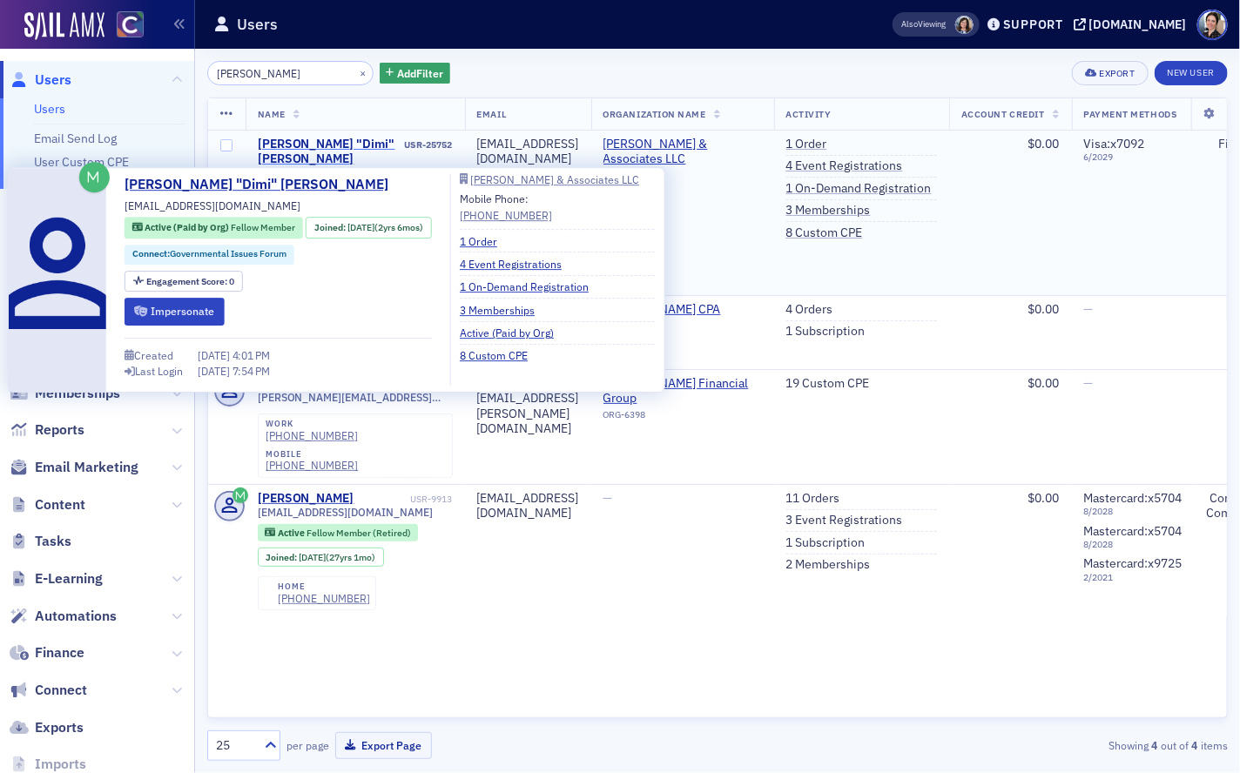
type input "[PERSON_NAME]"
click at [309, 145] on div "[PERSON_NAME] "Dimi" [PERSON_NAME]" at bounding box center [330, 152] width 145 height 30
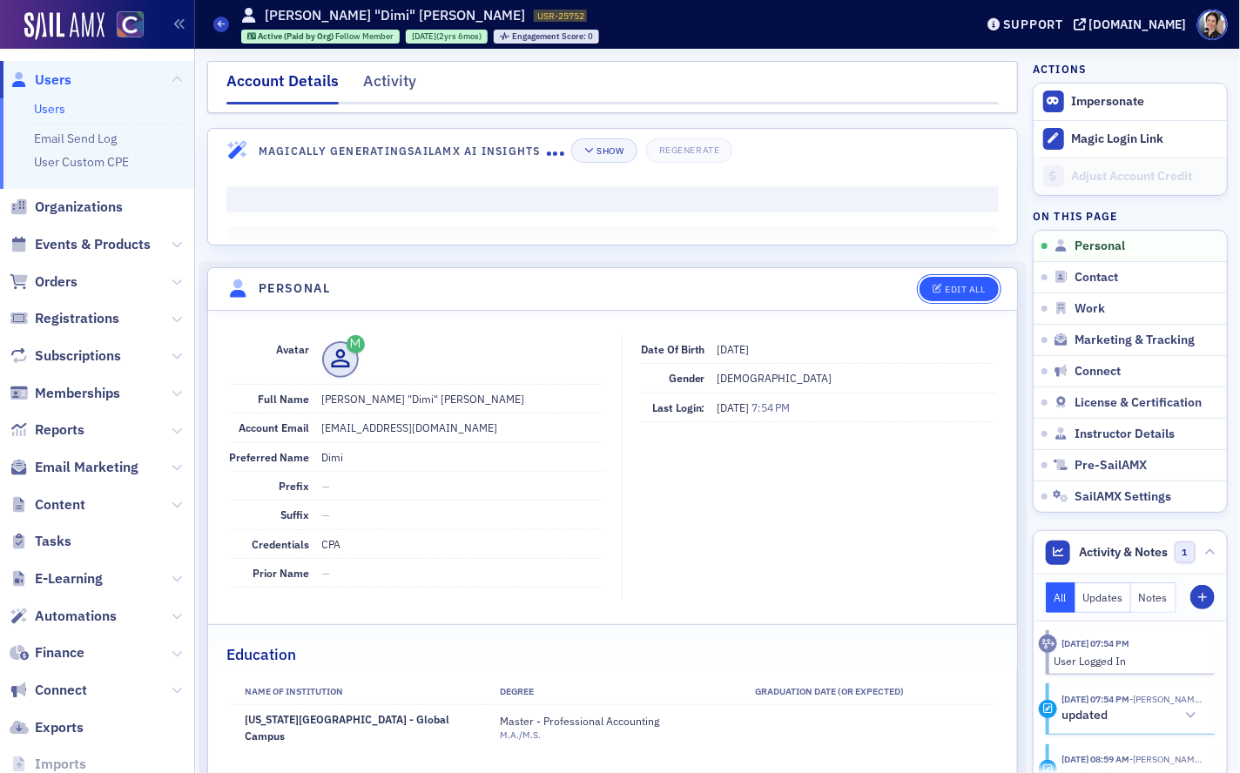
click at [979, 291] on div "Edit All" at bounding box center [965, 290] width 40 height 10
select select "US"
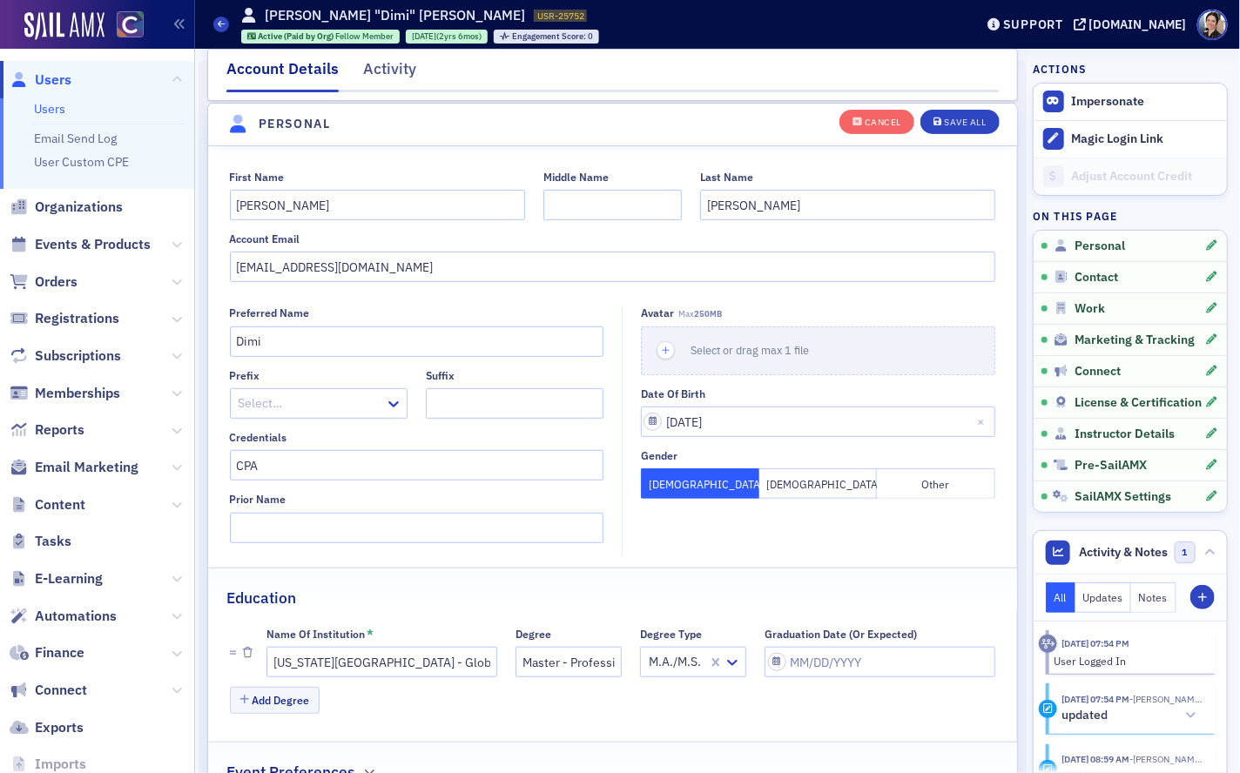
scroll to position [203, 0]
drag, startPoint x: 754, startPoint y: 200, endPoint x: 697, endPoint y: 203, distance: 57.5
click at [667, 200] on div "First Name Dimitrinka Middle Name Last Name Negrete" at bounding box center [613, 194] width 767 height 50
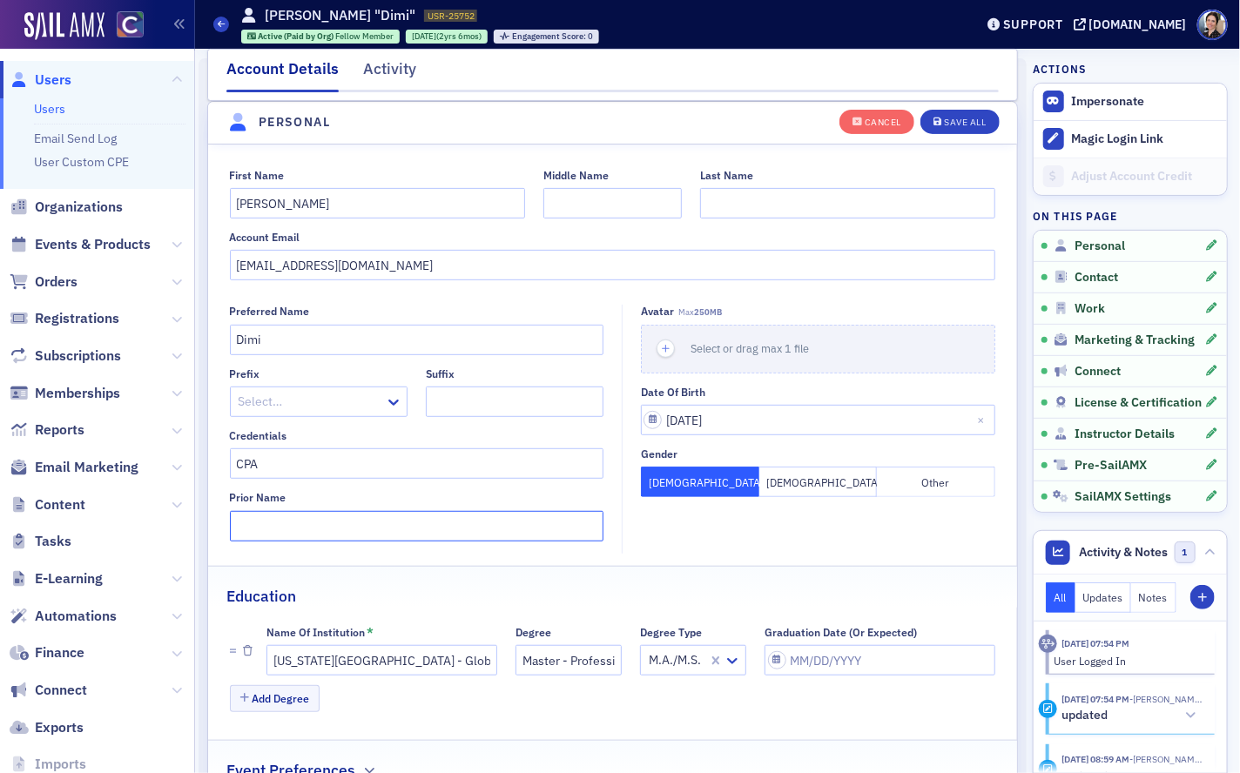
click at [294, 524] on input "Prior Name" at bounding box center [417, 526] width 374 height 30
paste input "Negrete"
type input "Negrete"
click at [735, 203] on input "Last Name" at bounding box center [847, 203] width 295 height 30
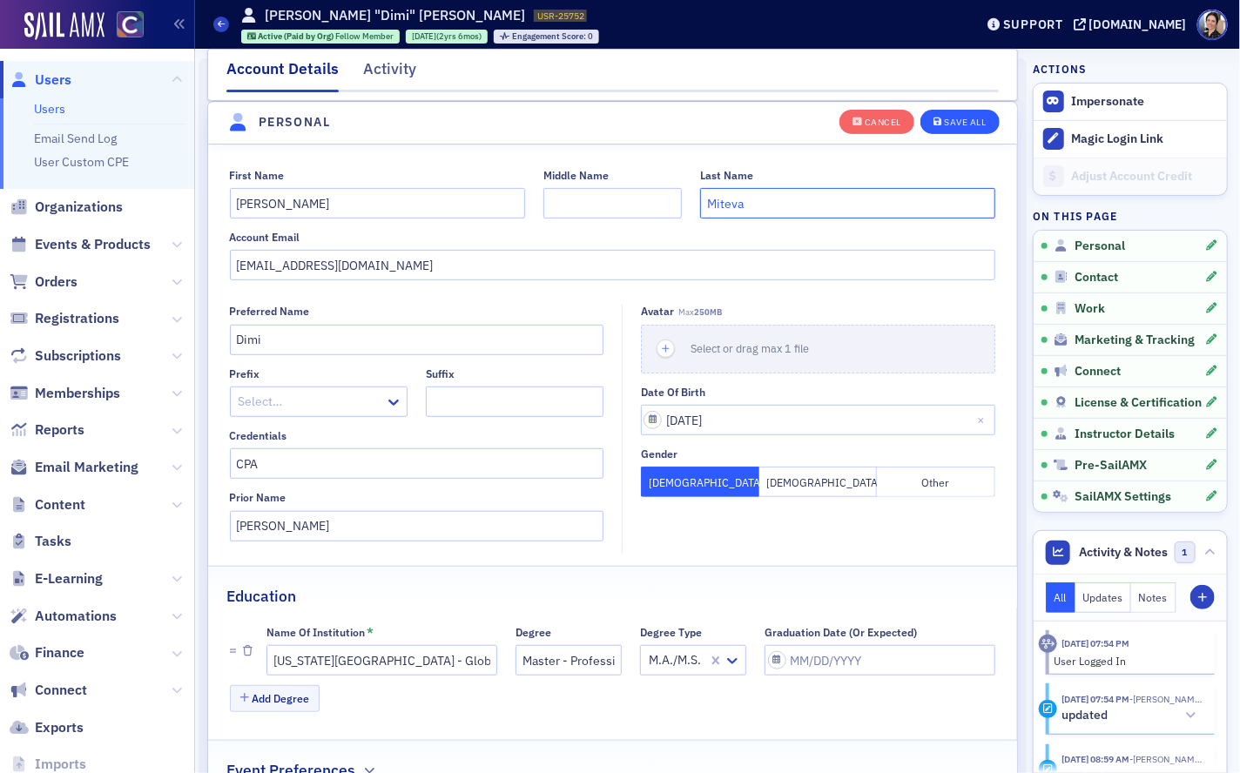
type input "Miteva"
drag, startPoint x: 965, startPoint y: 117, endPoint x: 923, endPoint y: 128, distance: 43.3
click at [964, 118] on div "Save All" at bounding box center [965, 123] width 42 height 10
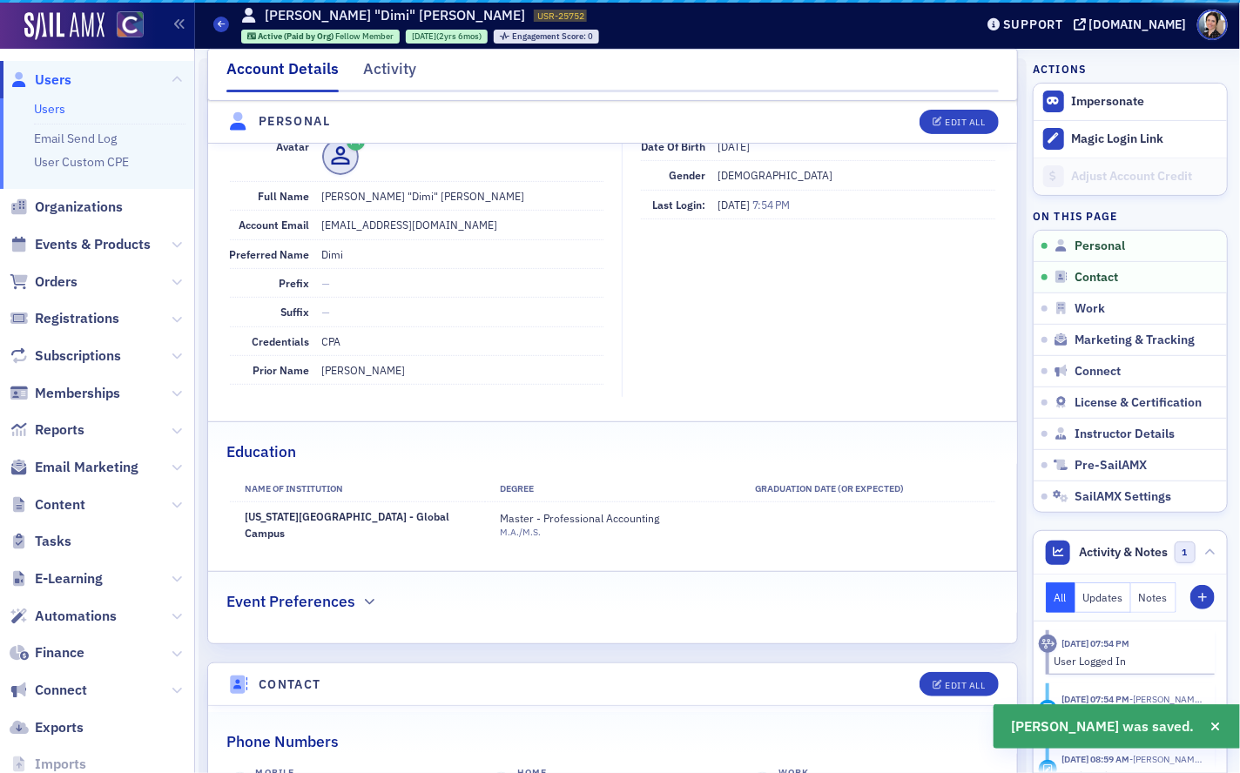
click at [287, 267] on dt "Preferred Name" at bounding box center [270, 254] width 80 height 28
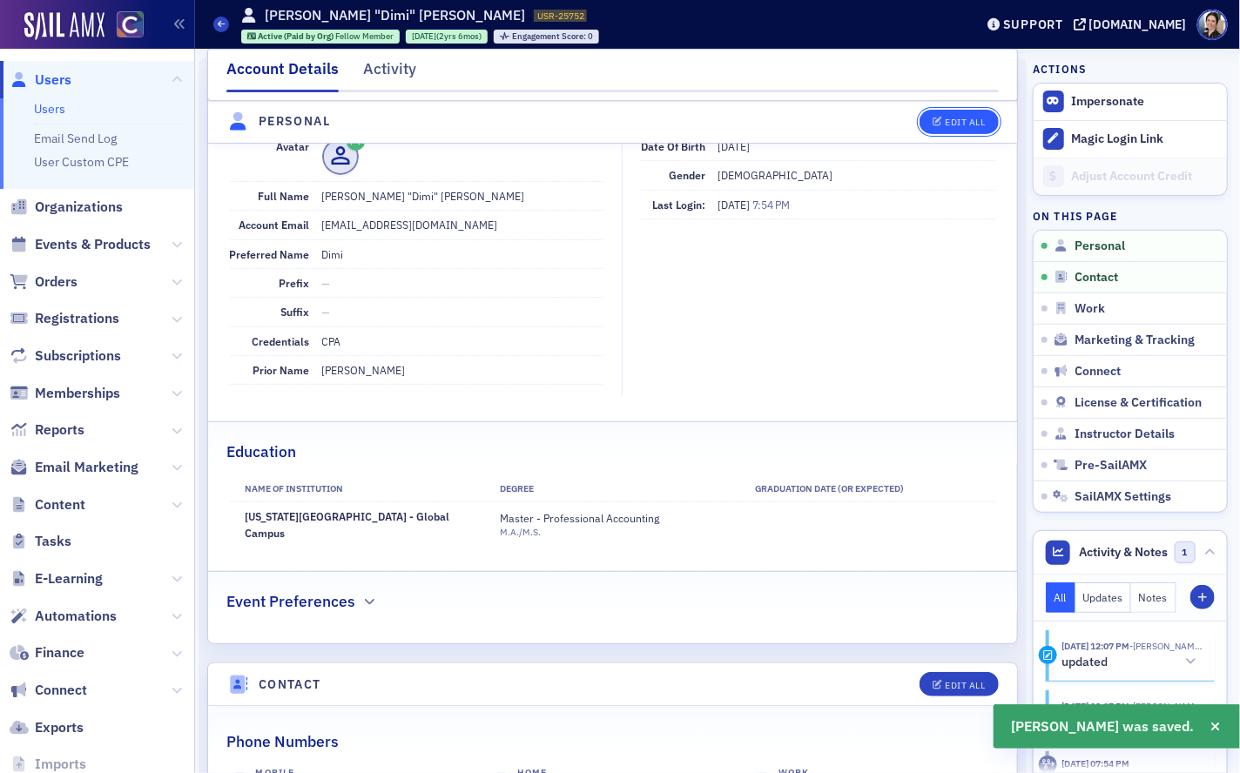
click at [969, 120] on div "Edit All" at bounding box center [965, 123] width 40 height 10
select select "US"
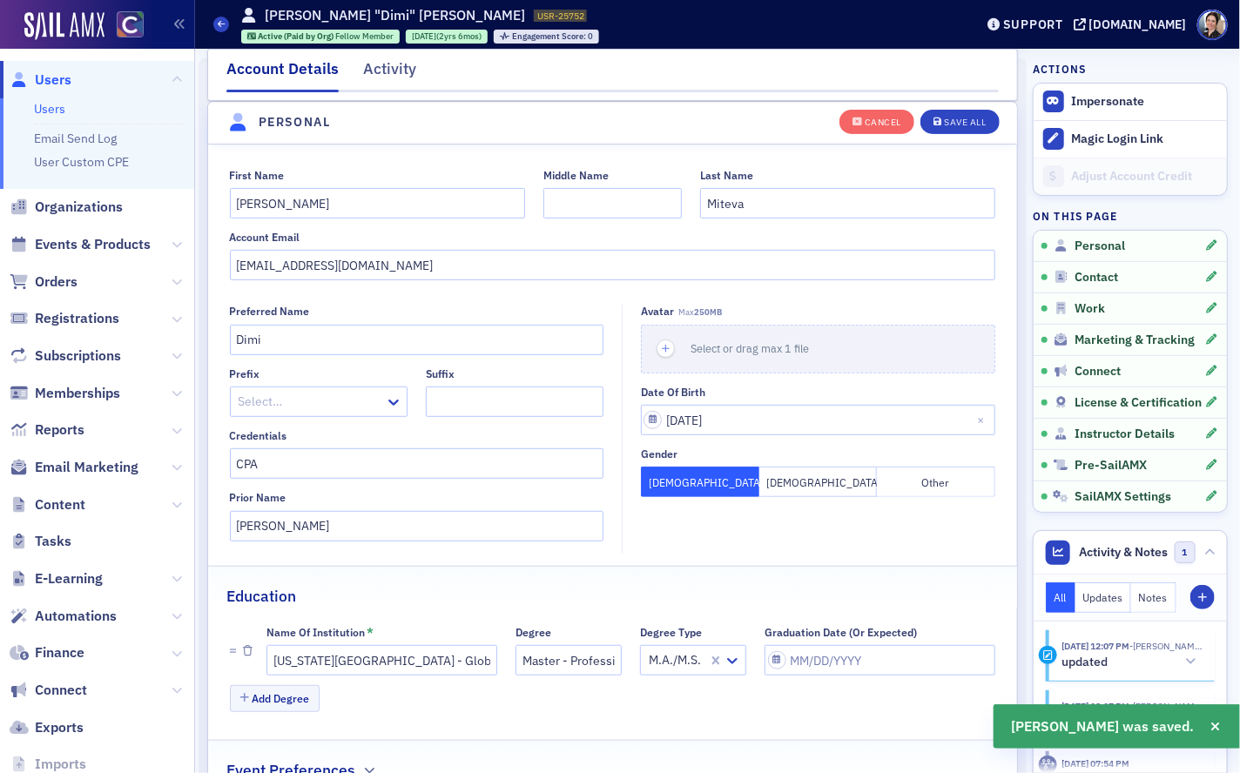
click at [254, 284] on fieldset "First Name Dimitrinka Middle Name Last Name Miteva Account Email dimiteva@yahoo…" at bounding box center [612, 222] width 809 height 143
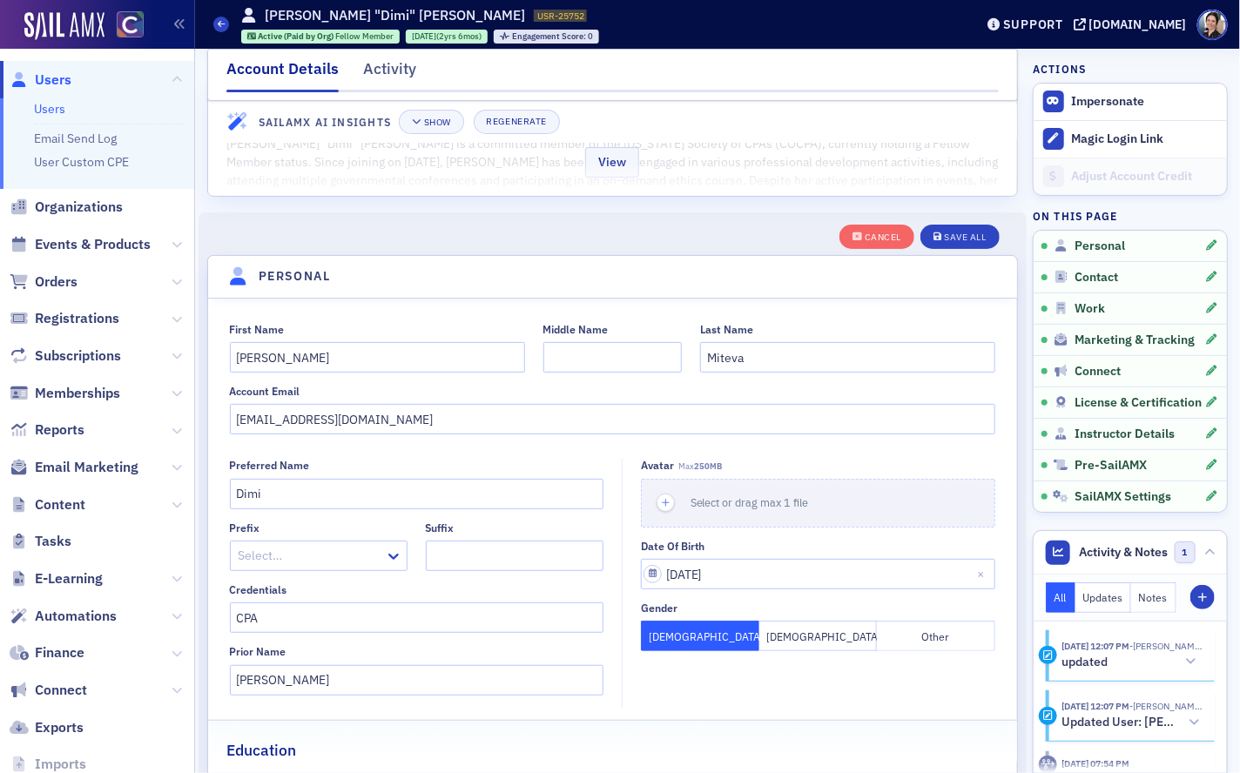
scroll to position [0, 0]
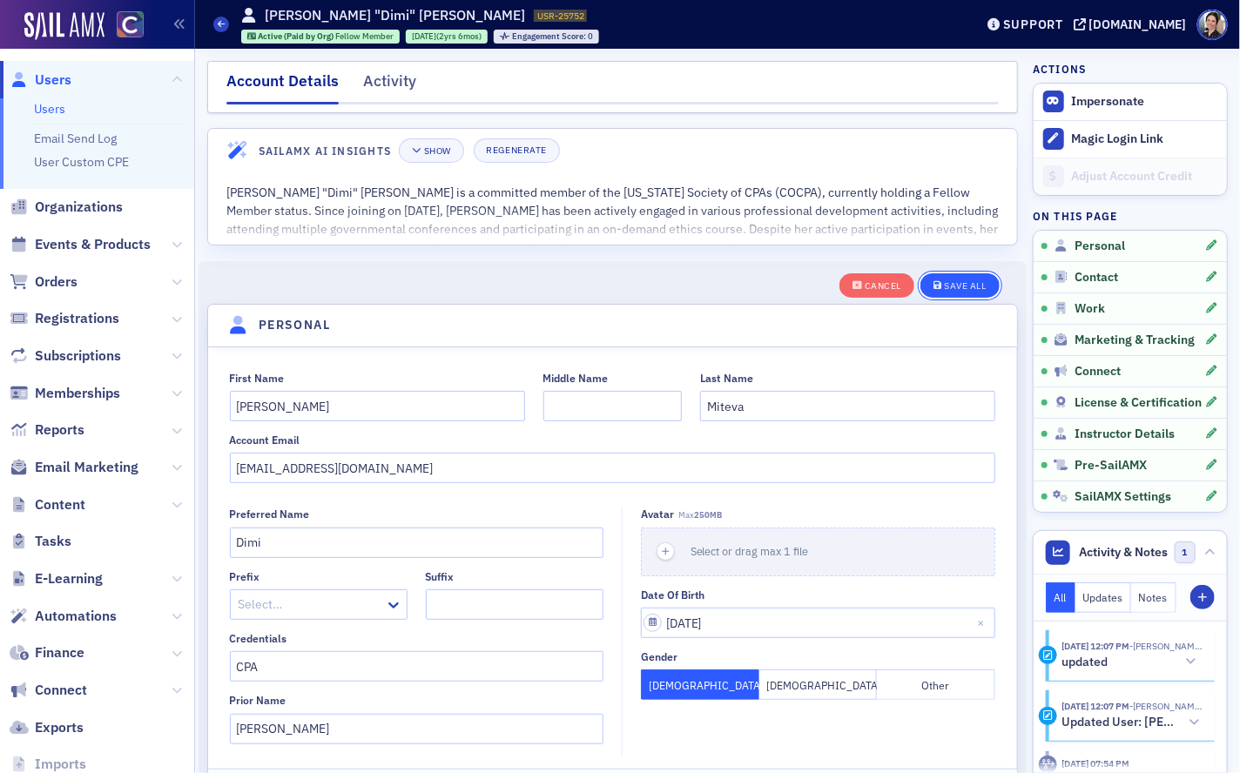
click at [960, 286] on div "Save All" at bounding box center [965, 286] width 42 height 10
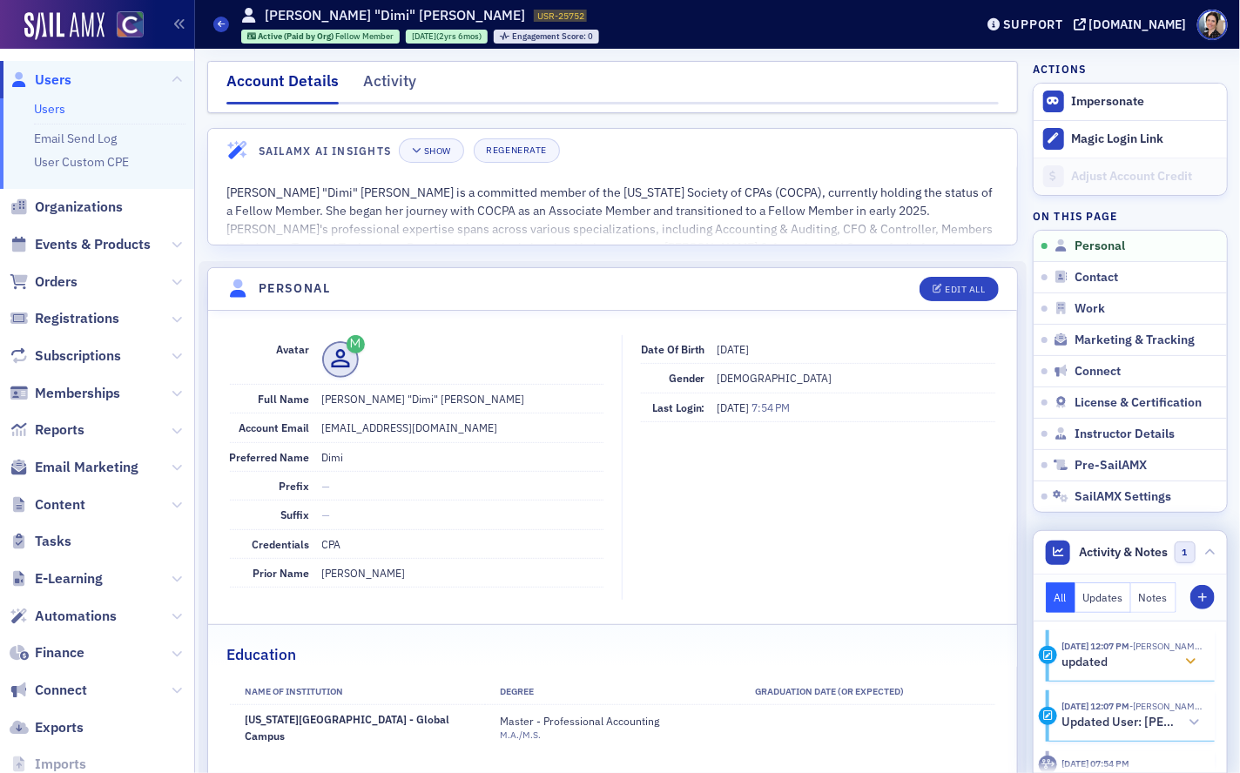
click at [1189, 662] on icon at bounding box center [1191, 662] width 10 height 12
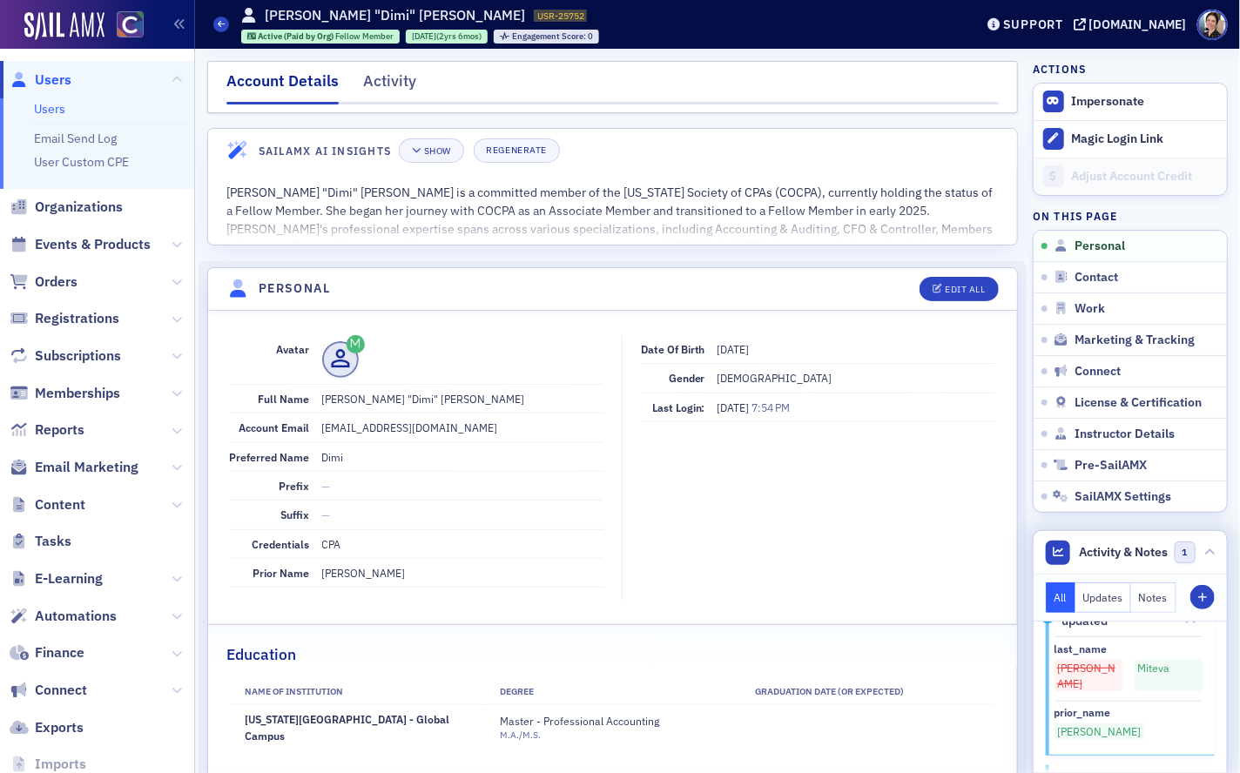
scroll to position [12, 0]
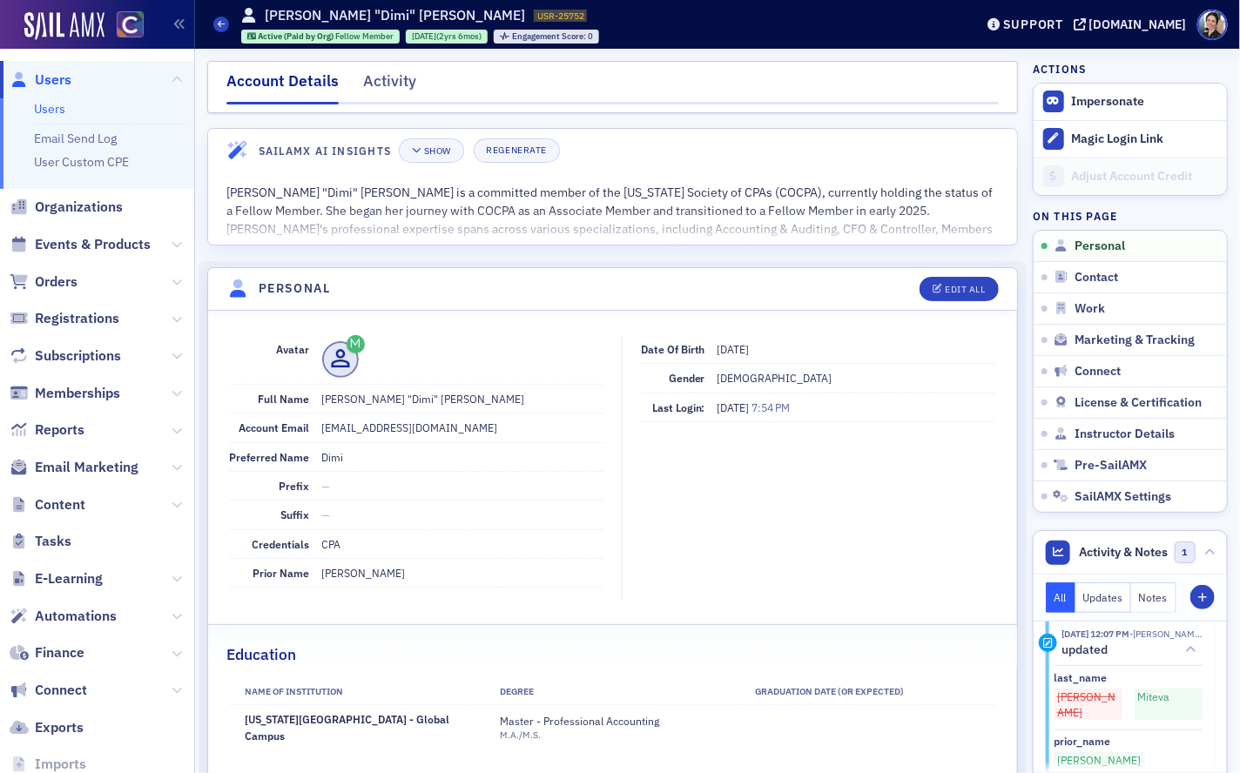
click at [519, 571] on dd "Negrete" at bounding box center [462, 573] width 281 height 28
click at [1158, 599] on button "Notes" at bounding box center [1153, 598] width 45 height 30
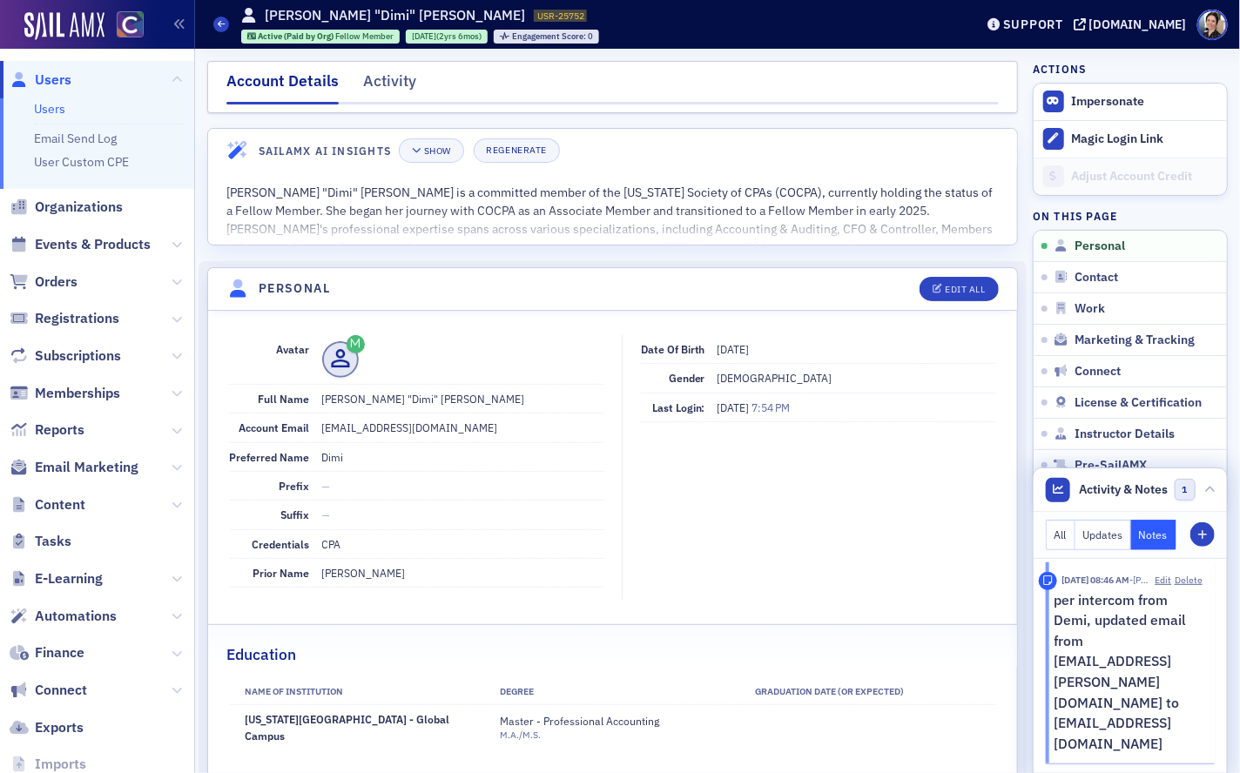
scroll to position [0, 0]
click at [1206, 541] on icon "button" at bounding box center [1203, 535] width 10 height 10
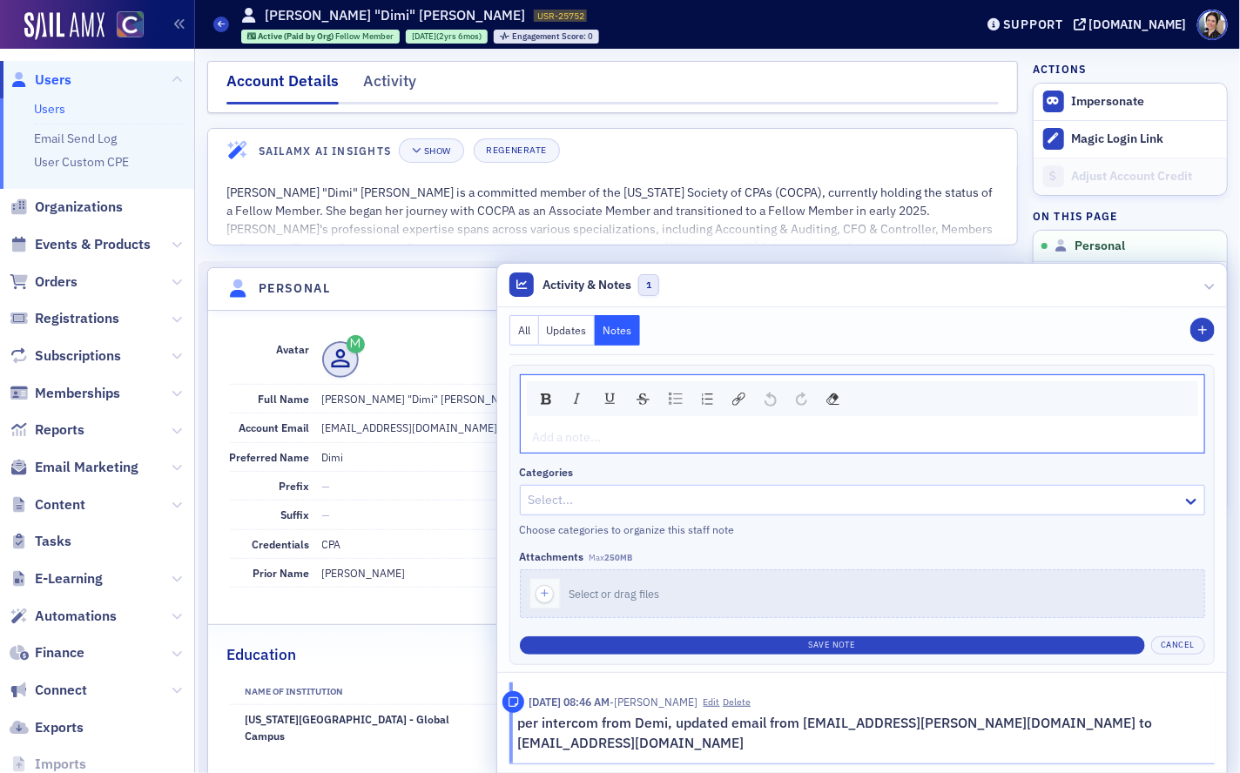
click at [627, 447] on div "rdw-editor" at bounding box center [863, 438] width 659 height 18
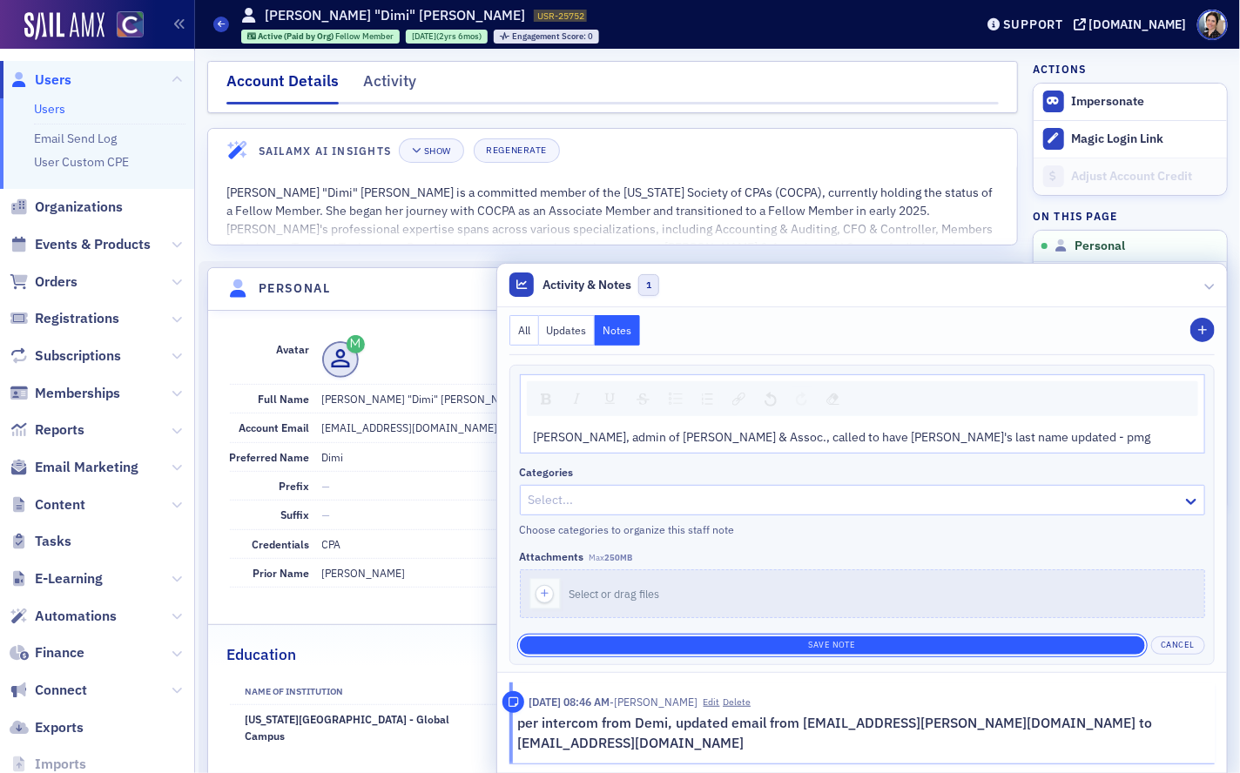
click at [882, 655] on button "Save Note" at bounding box center [832, 646] width 625 height 18
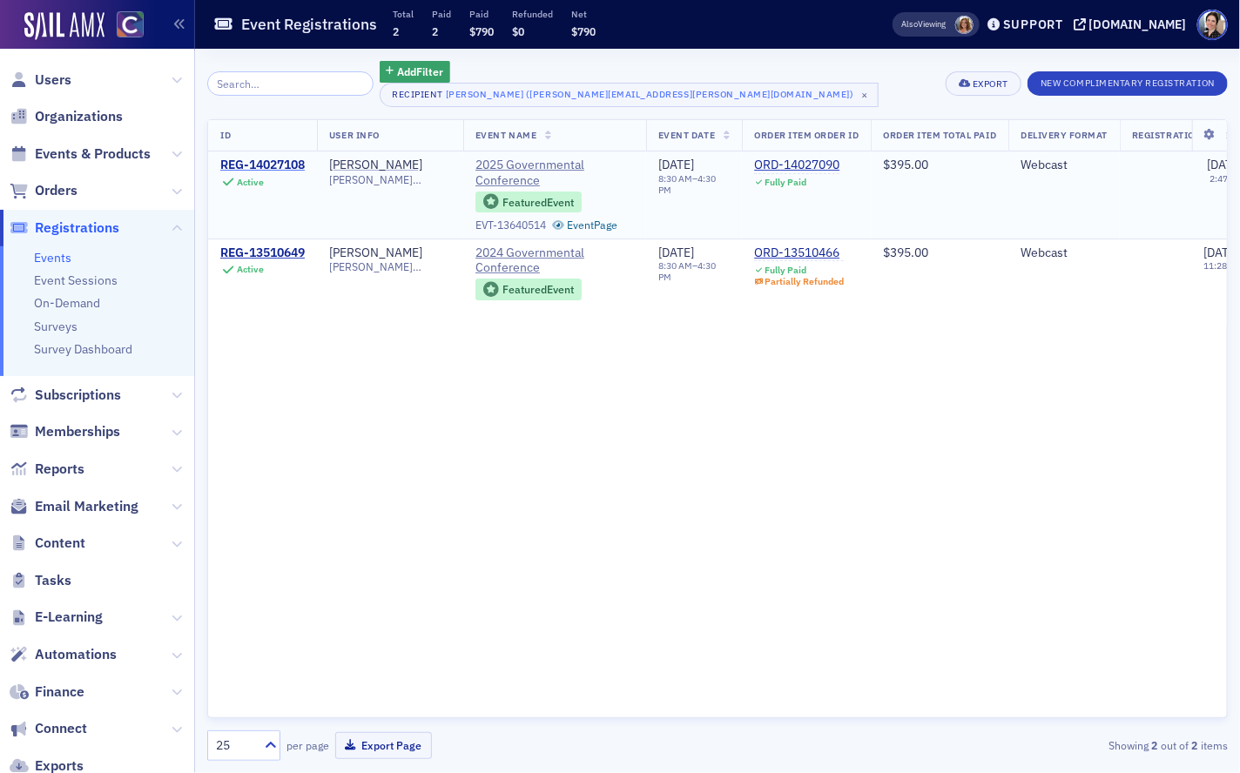
click at [274, 163] on div "REG-14027108" at bounding box center [262, 166] width 84 height 16
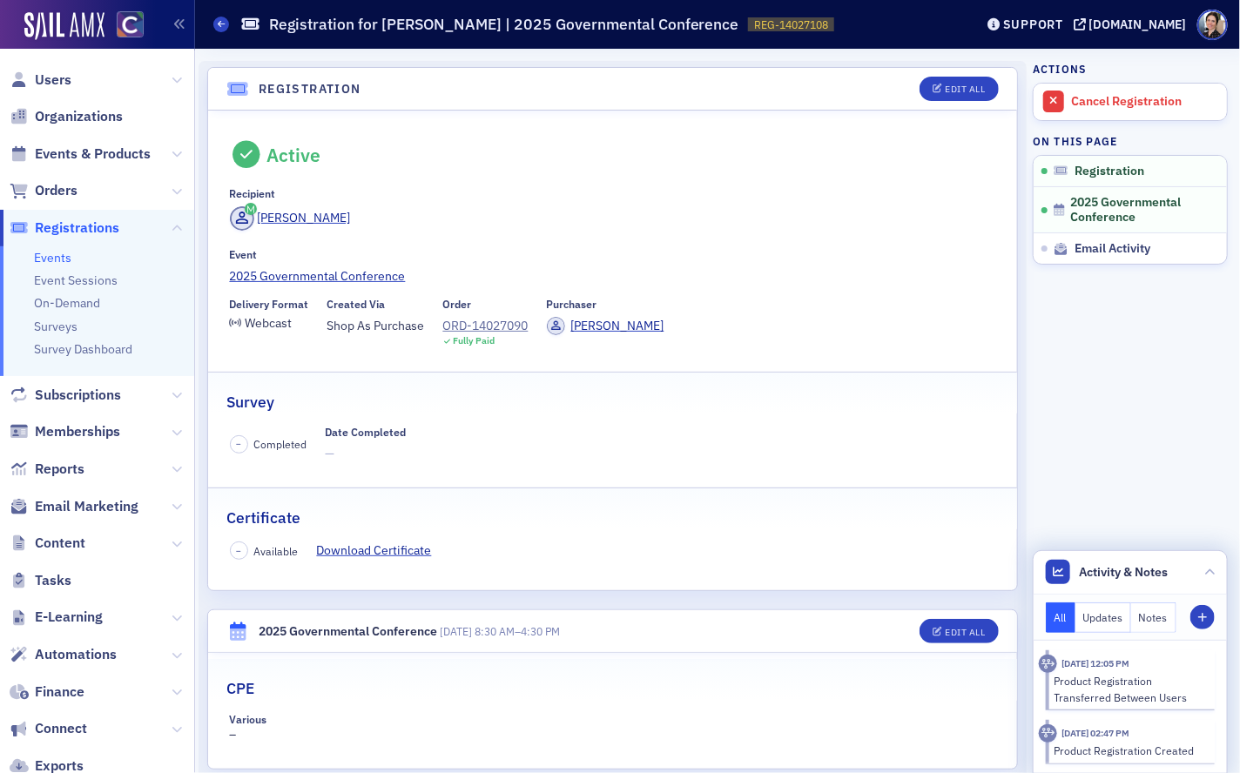
click at [1099, 743] on div "Product Registration Created" at bounding box center [1129, 751] width 149 height 16
click at [1062, 671] on div "[DATE] 12:05 PM" at bounding box center [1096, 665] width 68 height 14
click at [1086, 691] on div "Product Registration Transferred Between Users" at bounding box center [1129, 689] width 149 height 32
click at [1084, 689] on div "Product Registration Transferred Between Users" at bounding box center [1129, 689] width 149 height 32
click at [1084, 688] on div "Product Registration Transferred Between Users" at bounding box center [1129, 689] width 149 height 32
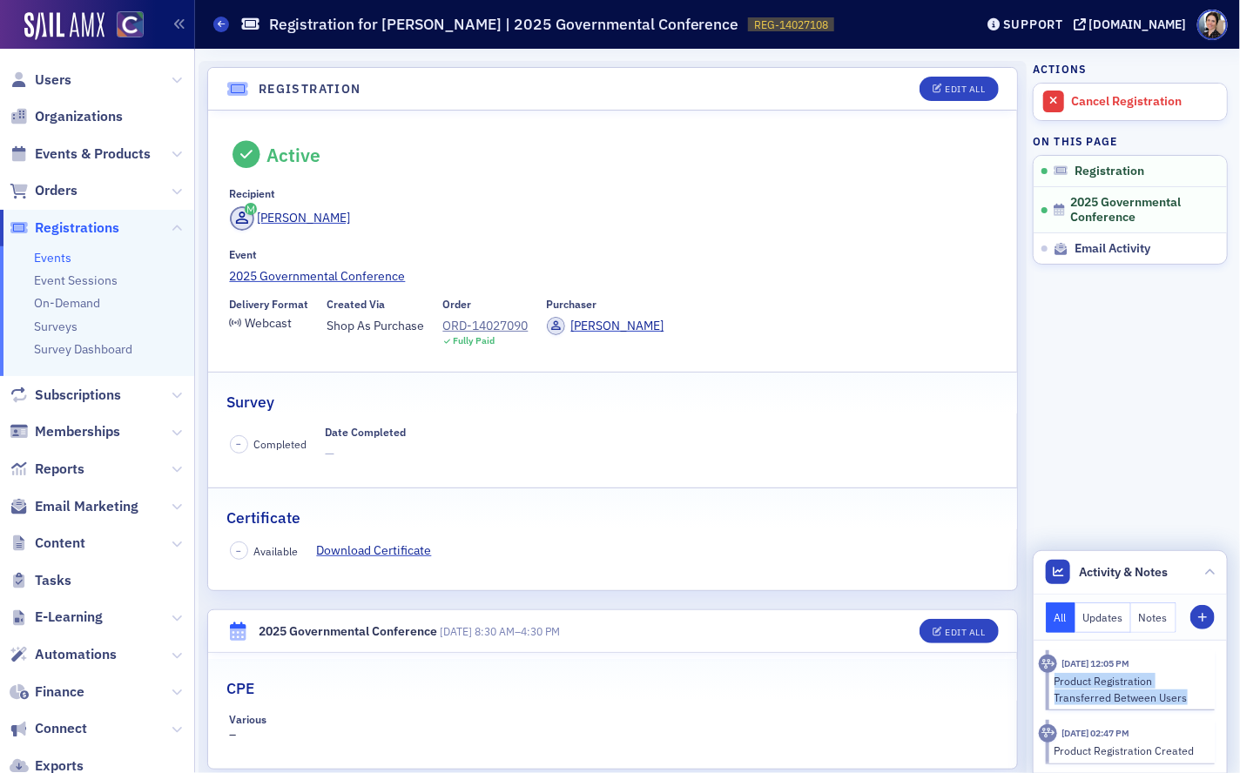
click at [1084, 688] on div "Product Registration Transferred Between Users" at bounding box center [1129, 689] width 149 height 32
drag, startPoint x: 1128, startPoint y: 686, endPoint x: 1114, endPoint y: 688, distance: 14.2
click at [1128, 686] on div "Product Registration Transferred Between Users" at bounding box center [1129, 689] width 149 height 32
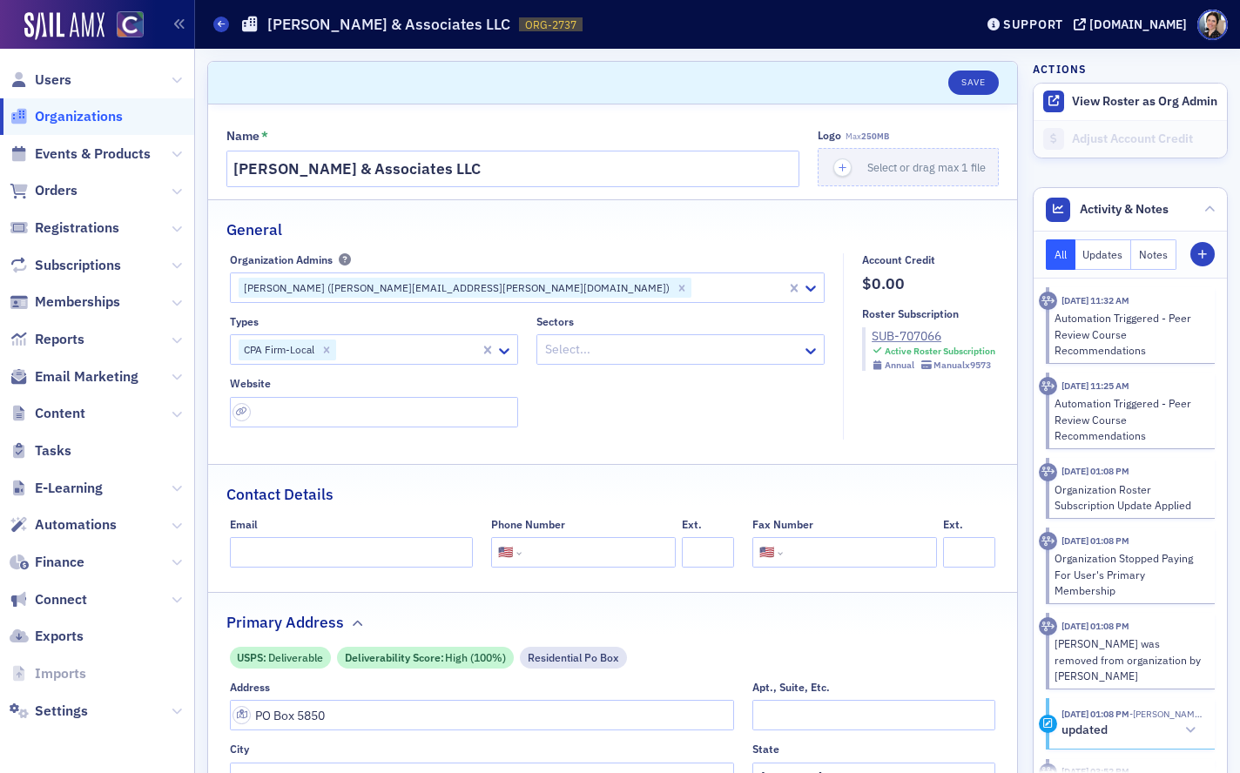
select select "US"
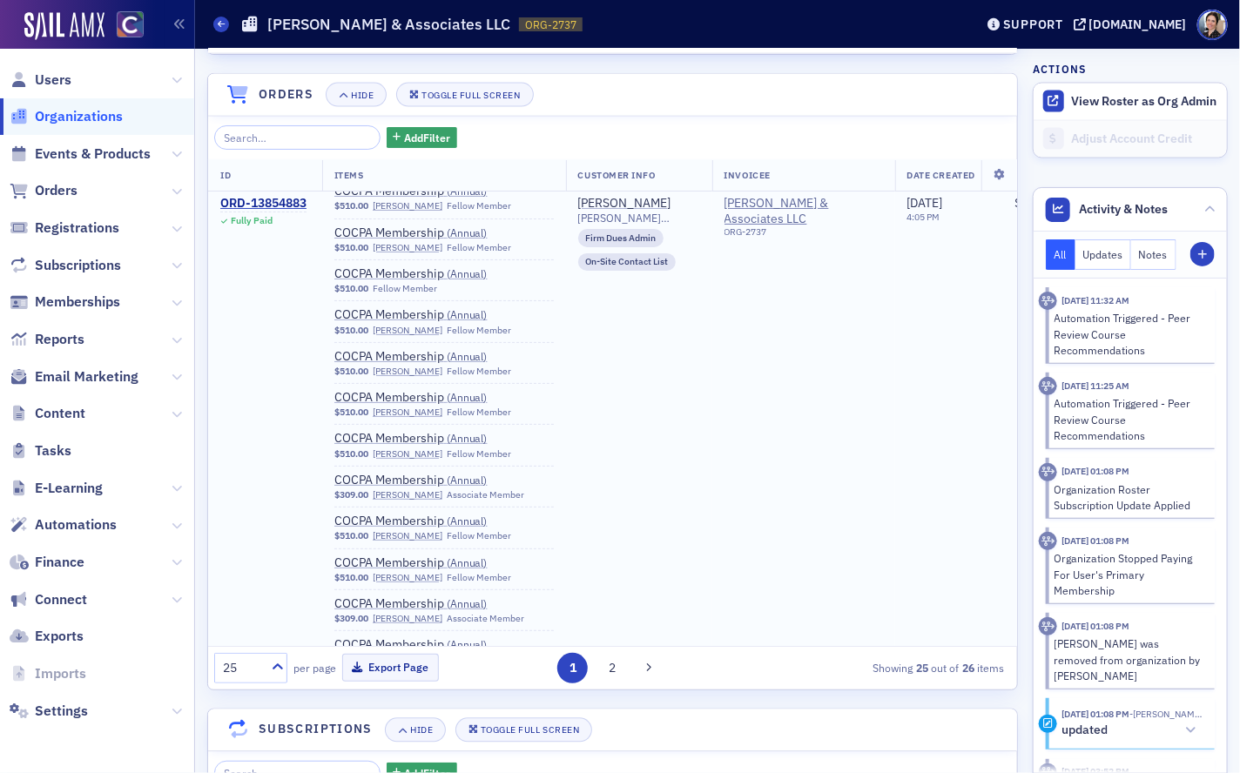
scroll to position [125, 0]
